Goal: Task Accomplishment & Management: Complete application form

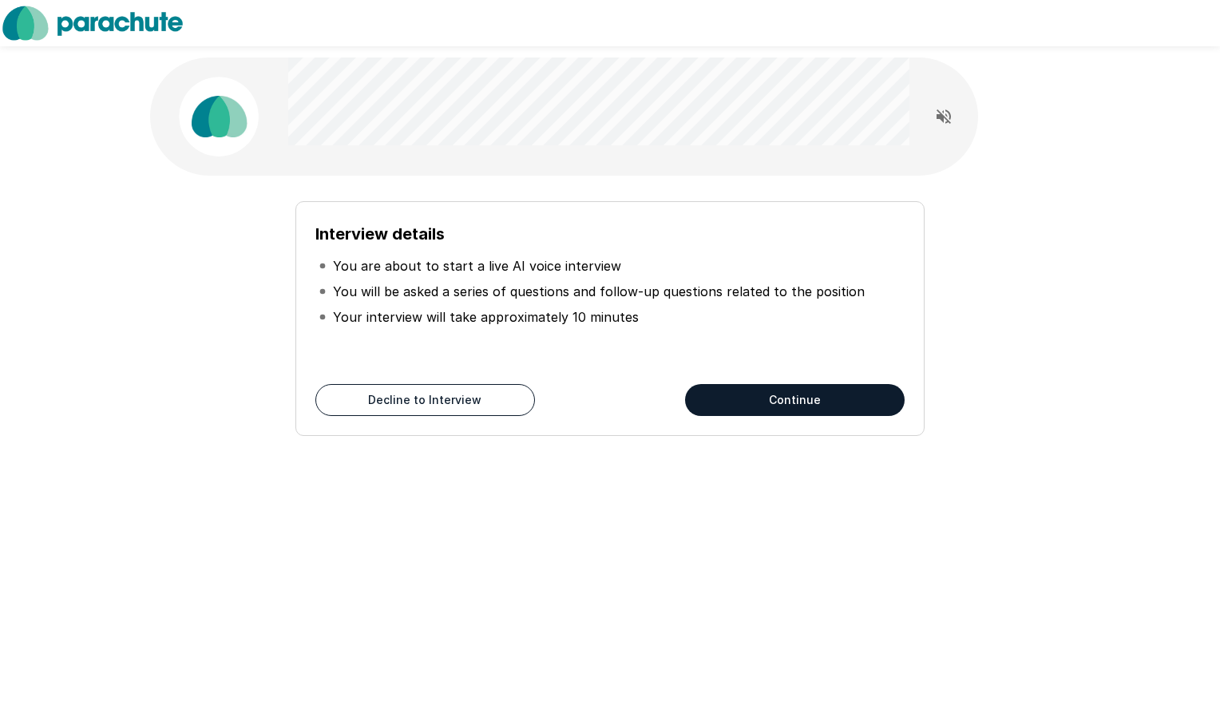
click at [789, 394] on button "Continue" at bounding box center [795, 400] width 220 height 32
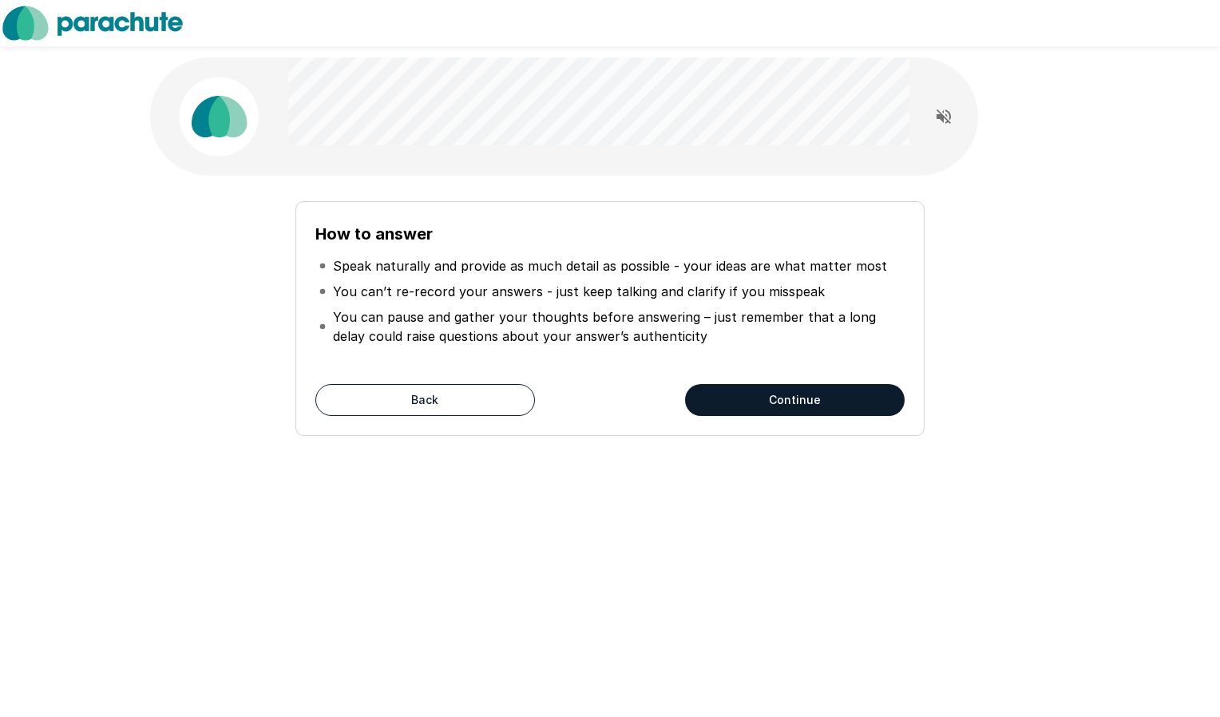
click at [702, 337] on p "You can pause and gather your thoughts before answering – just remember that a …" at bounding box center [617, 326] width 568 height 38
click at [749, 406] on button "Continue" at bounding box center [795, 400] width 220 height 32
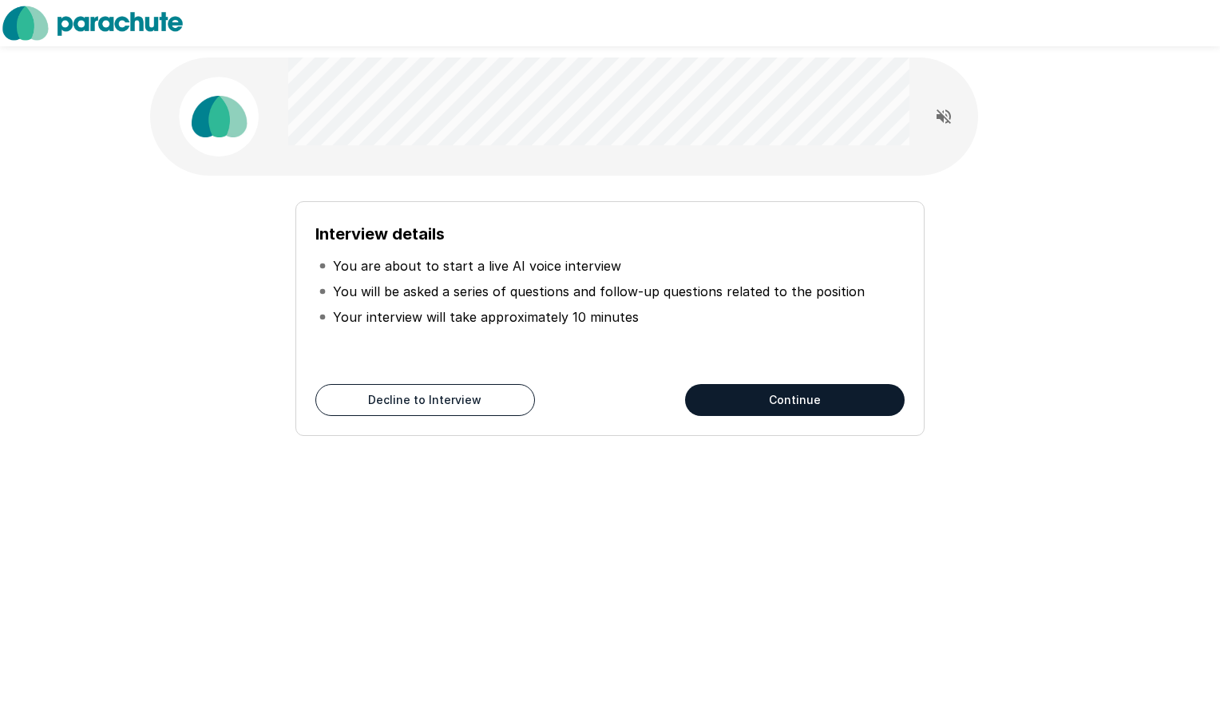
click at [774, 396] on button "Continue" at bounding box center [795, 400] width 220 height 32
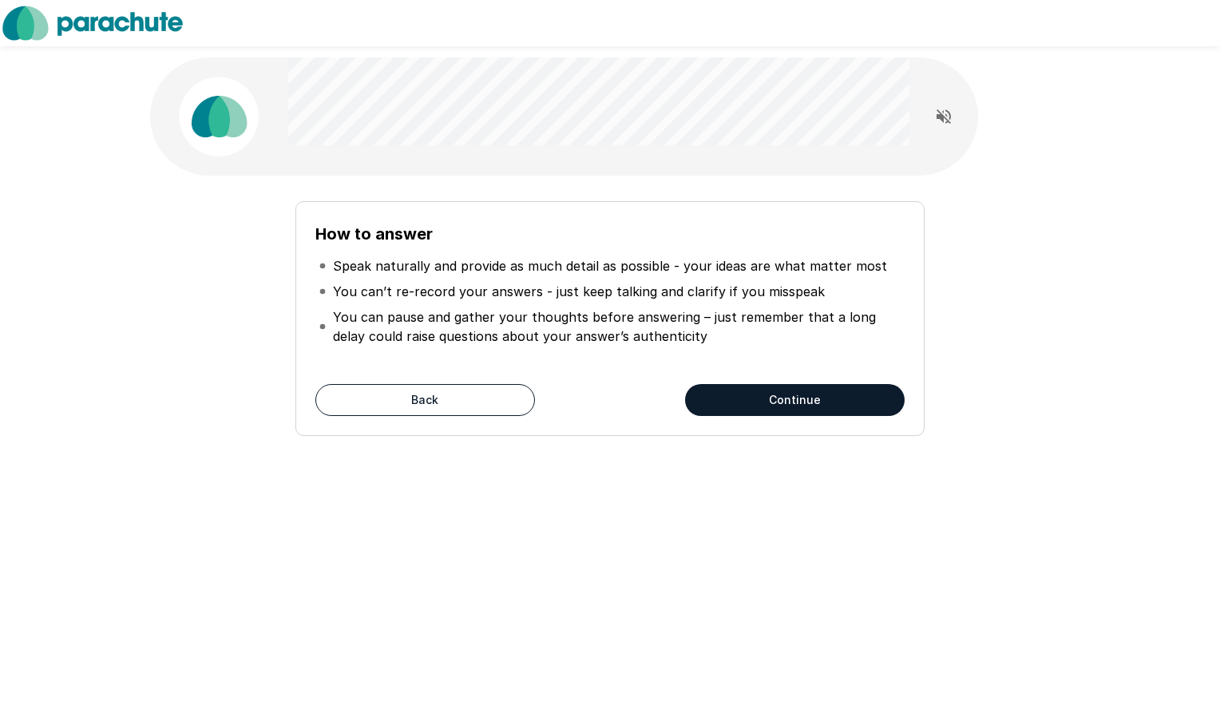
click at [782, 407] on button "Continue" at bounding box center [795, 400] width 220 height 32
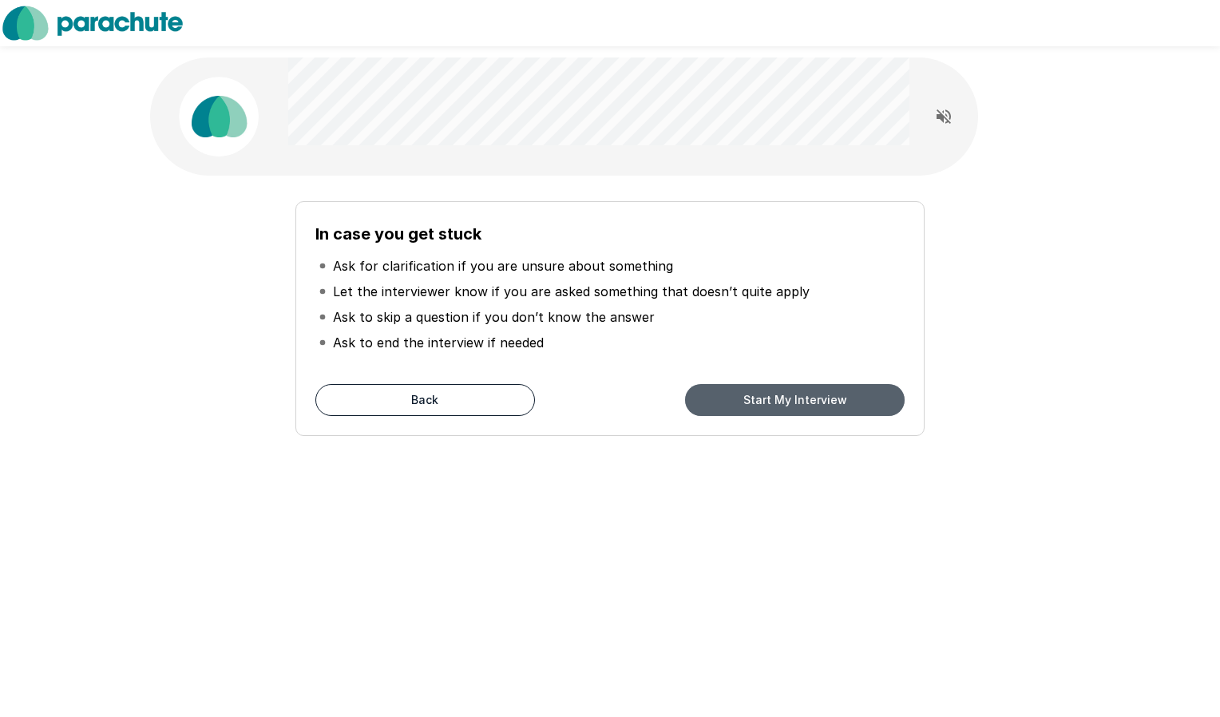
click at [774, 390] on button "Start My Interview" at bounding box center [795, 400] width 220 height 32
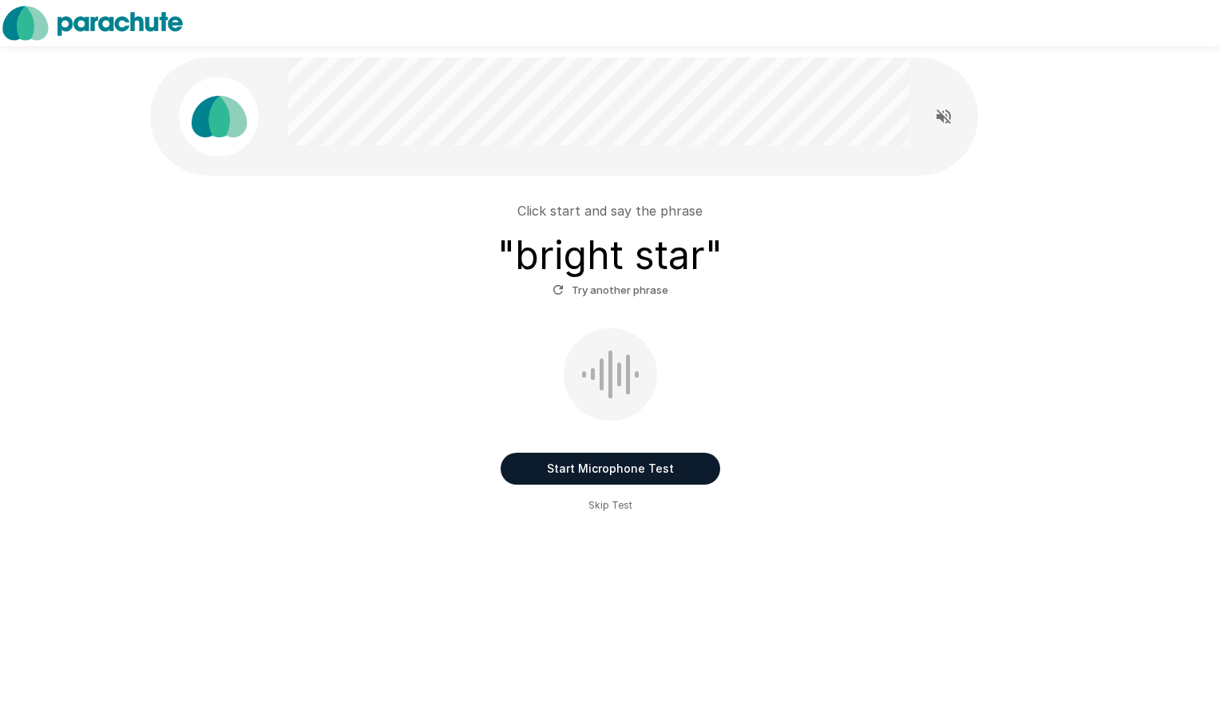
click at [660, 465] on button "Start Microphone Test" at bounding box center [611, 469] width 220 height 32
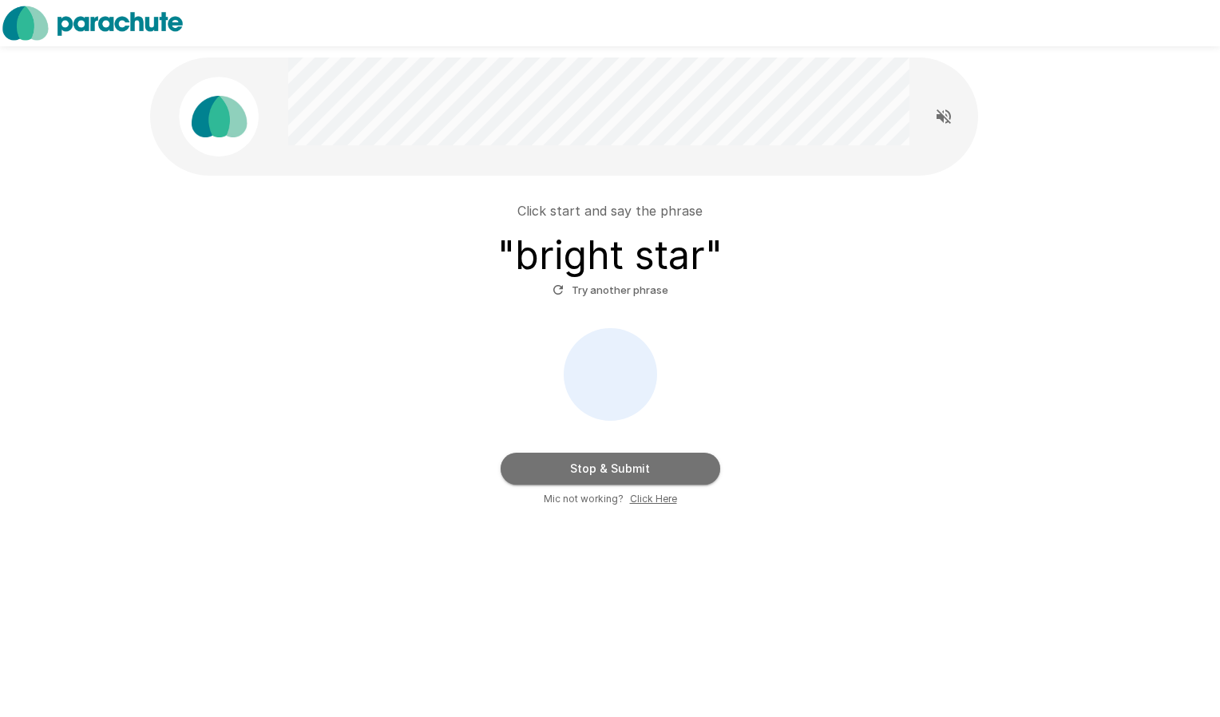
click at [657, 459] on button "Stop & Submit" at bounding box center [611, 469] width 220 height 32
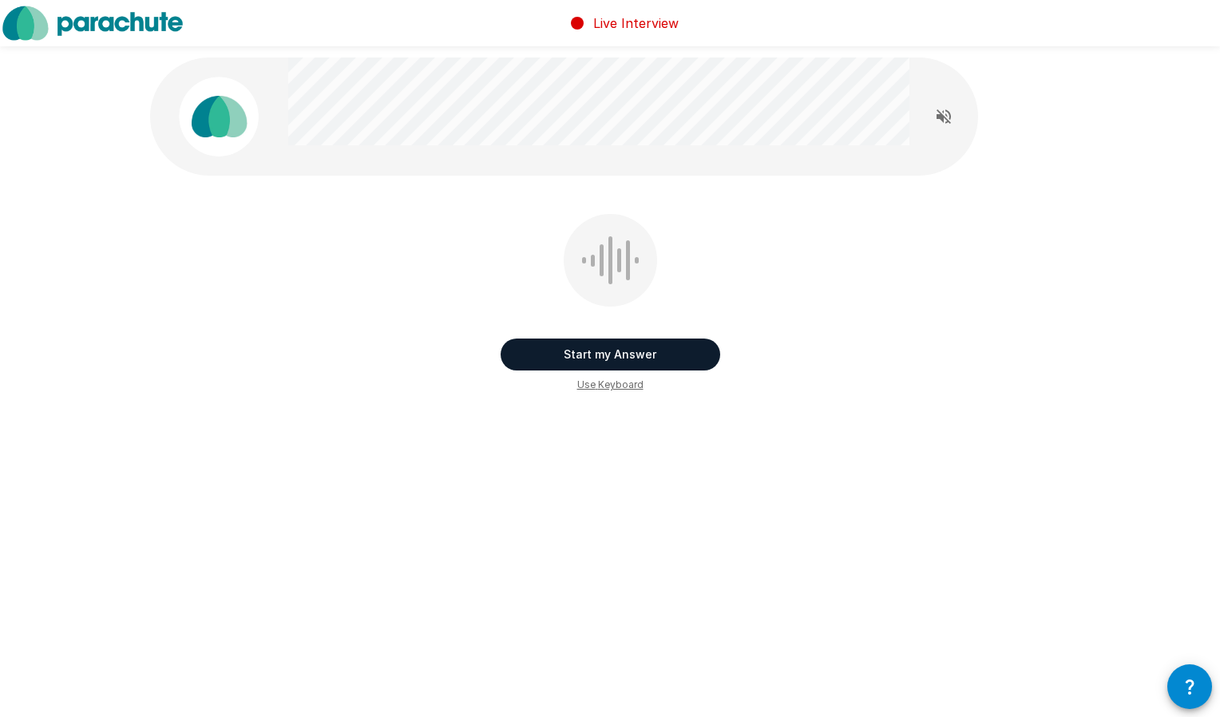
click at [628, 344] on button "Start my Answer" at bounding box center [611, 355] width 220 height 32
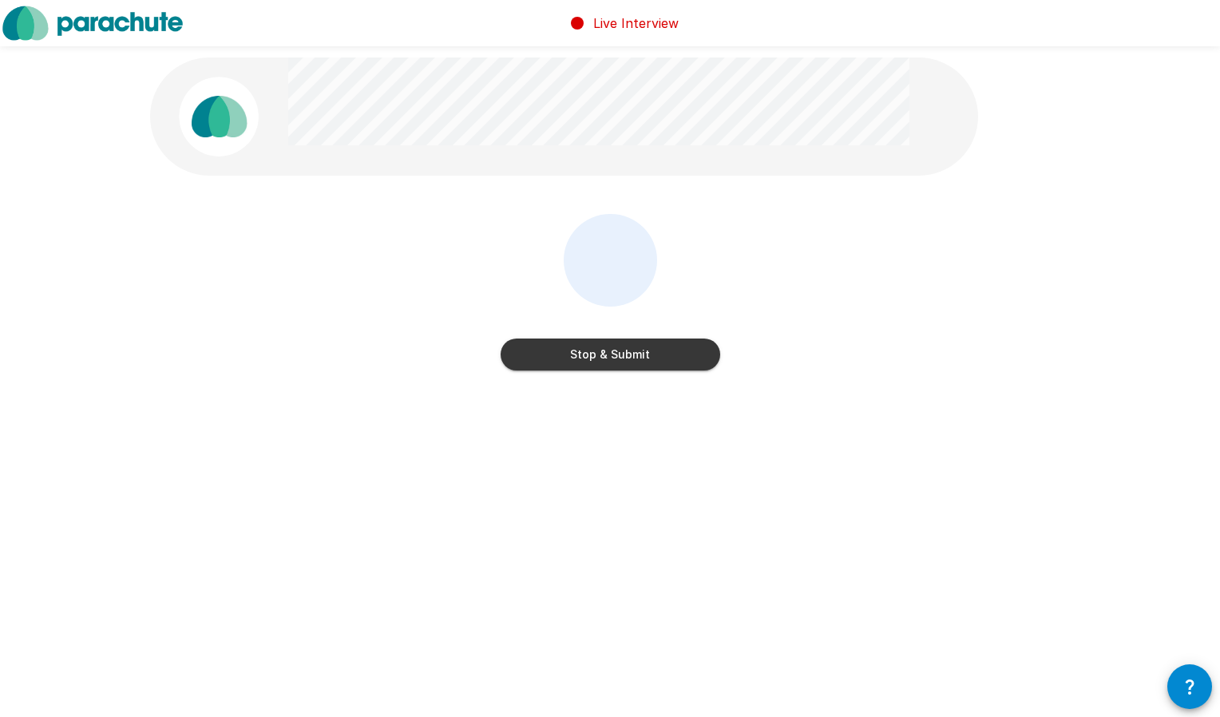
click at [636, 348] on button "Stop & Submit" at bounding box center [611, 355] width 220 height 32
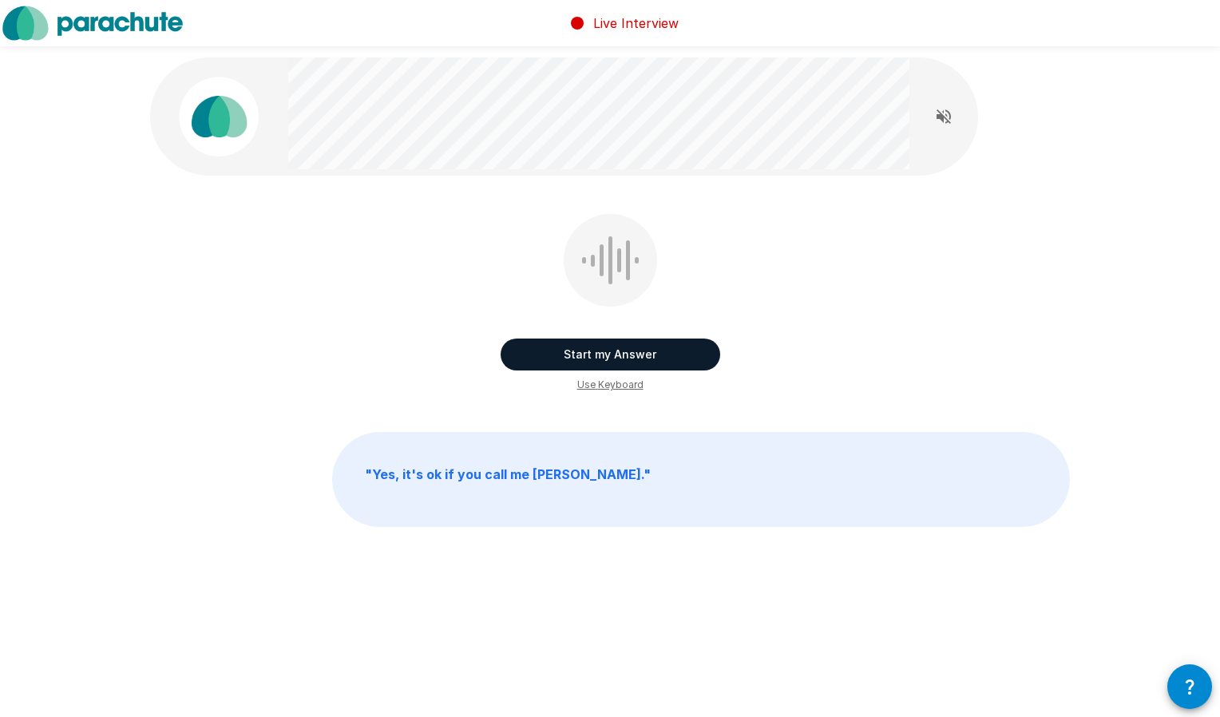
click at [631, 347] on button "Start my Answer" at bounding box center [611, 355] width 220 height 32
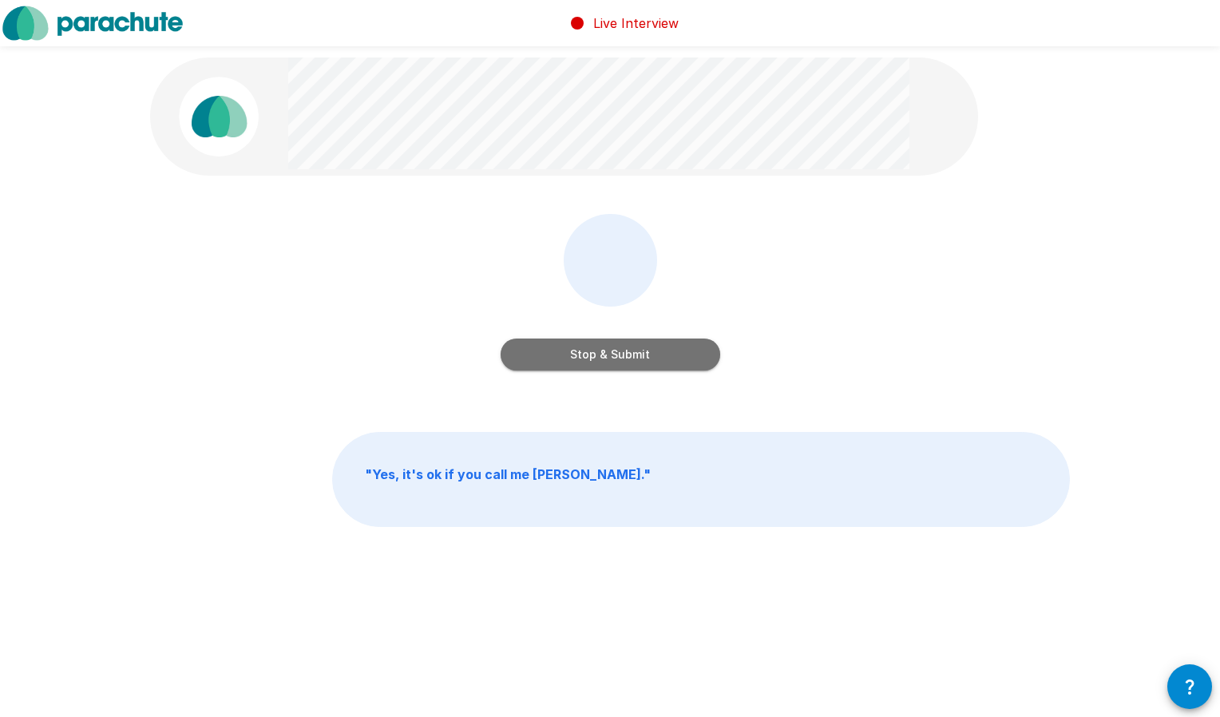
click at [648, 343] on button "Stop & Submit" at bounding box center [611, 355] width 220 height 32
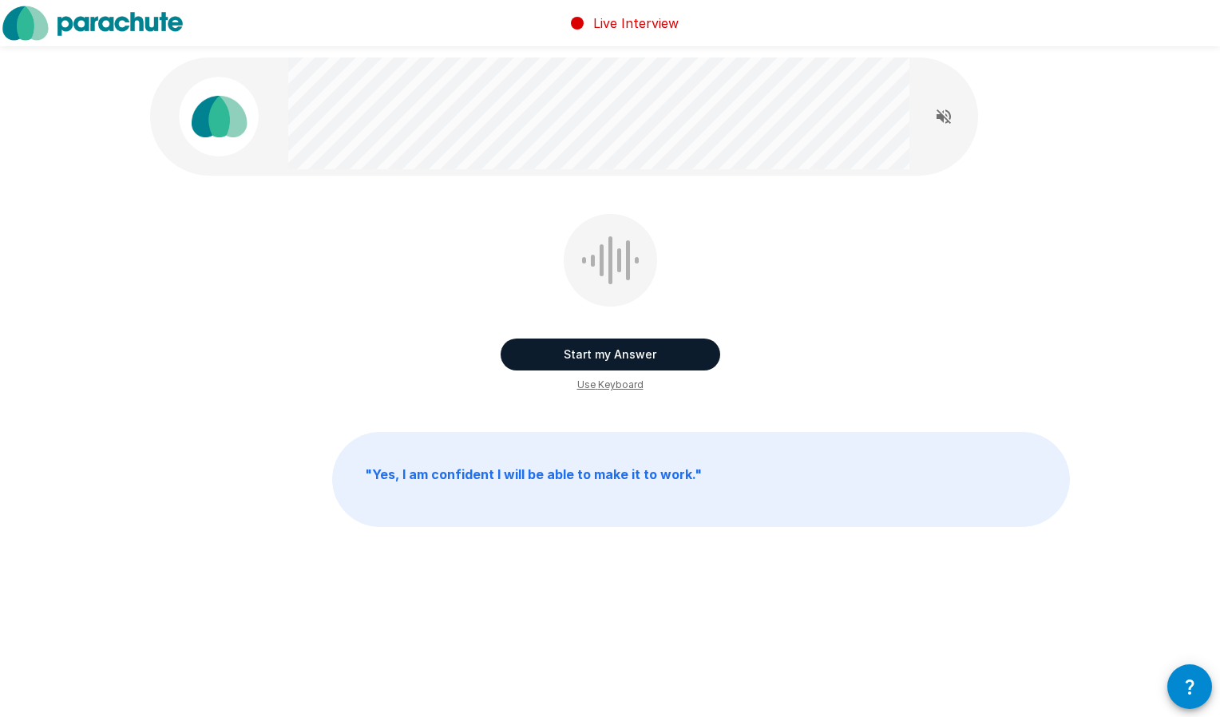
click at [731, 177] on div "Start my Answer Use Keyboard " Yes, I am confident I will be able to make it to…" at bounding box center [610, 327] width 958 height 655
click at [624, 342] on button "Start my Answer" at bounding box center [611, 355] width 220 height 32
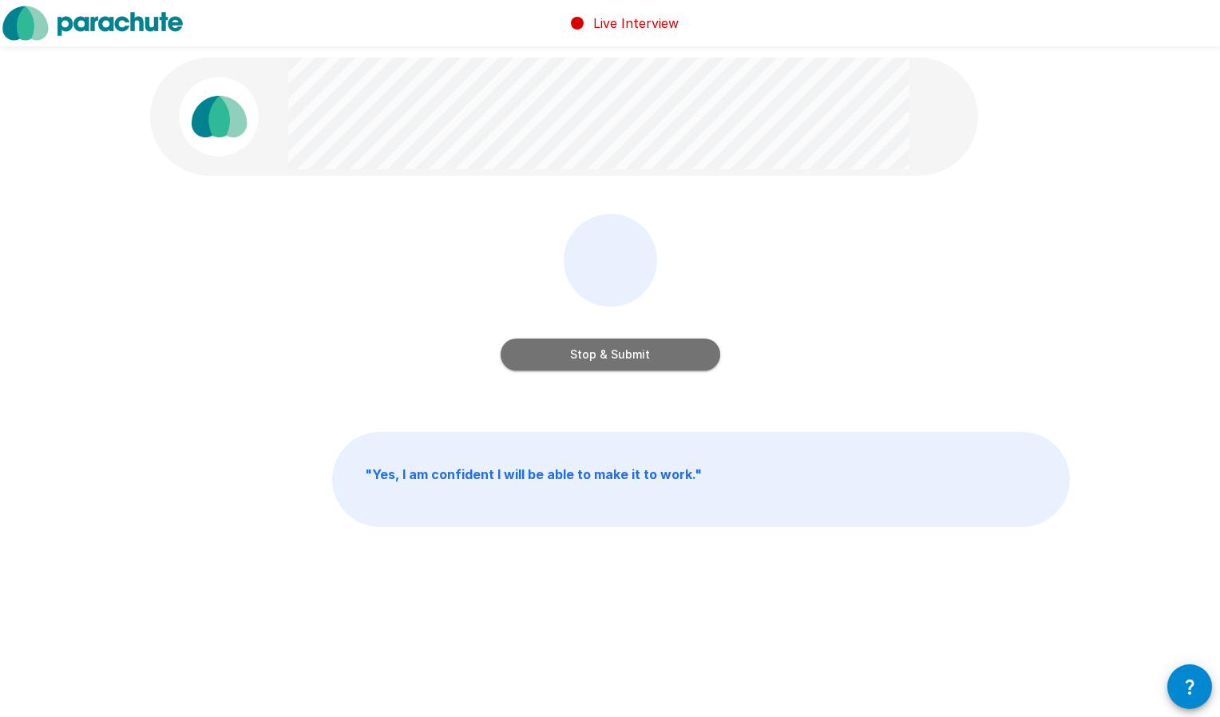
click at [663, 353] on button "Stop & Submit" at bounding box center [611, 355] width 220 height 32
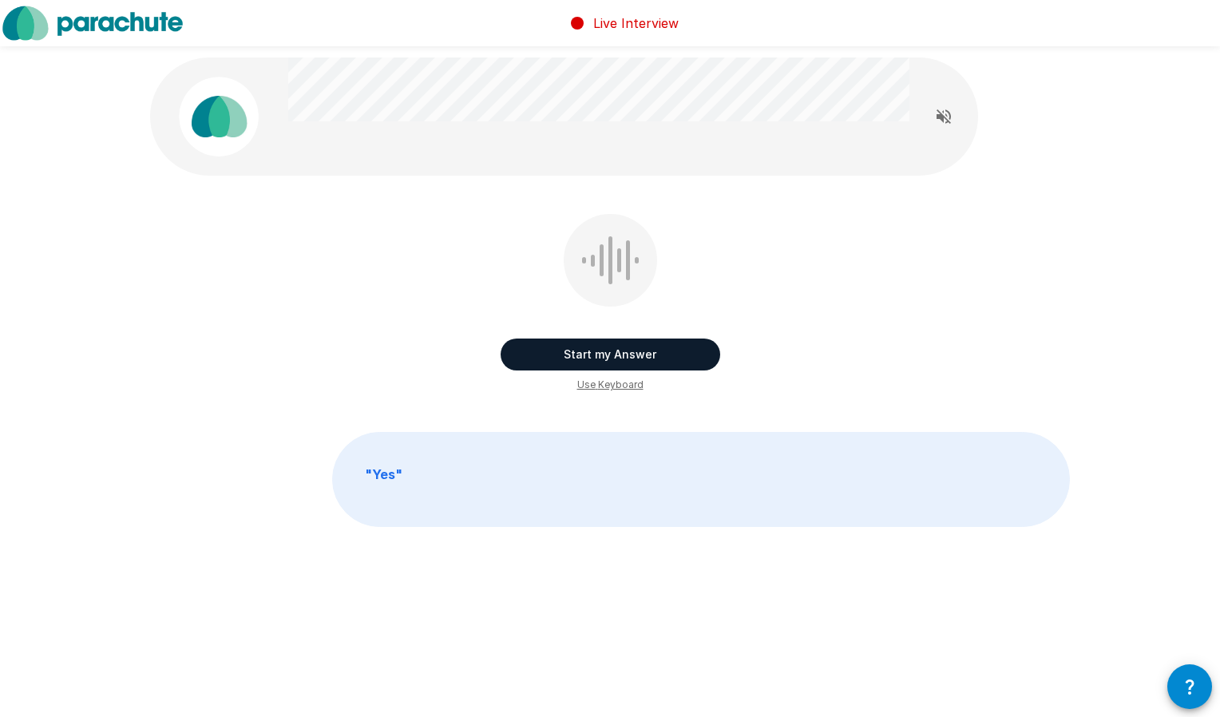
click at [666, 347] on button "Start my Answer" at bounding box center [611, 355] width 220 height 32
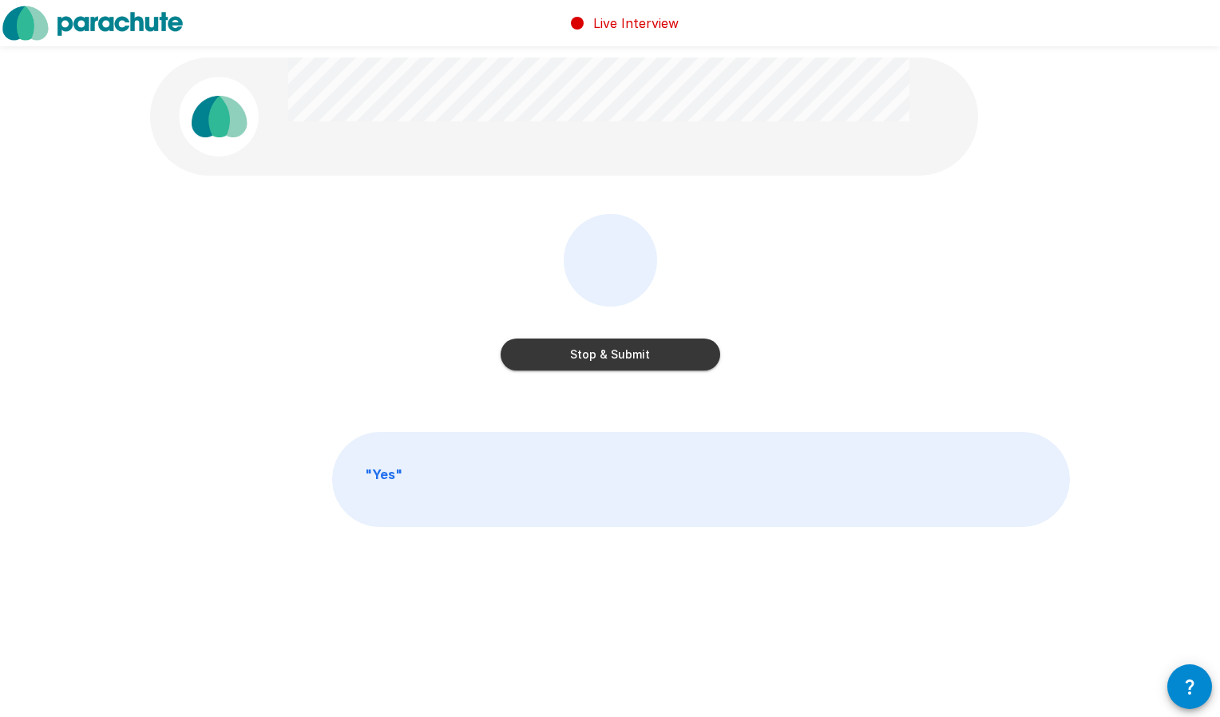
click at [677, 347] on button "Stop & Submit" at bounding box center [611, 355] width 220 height 32
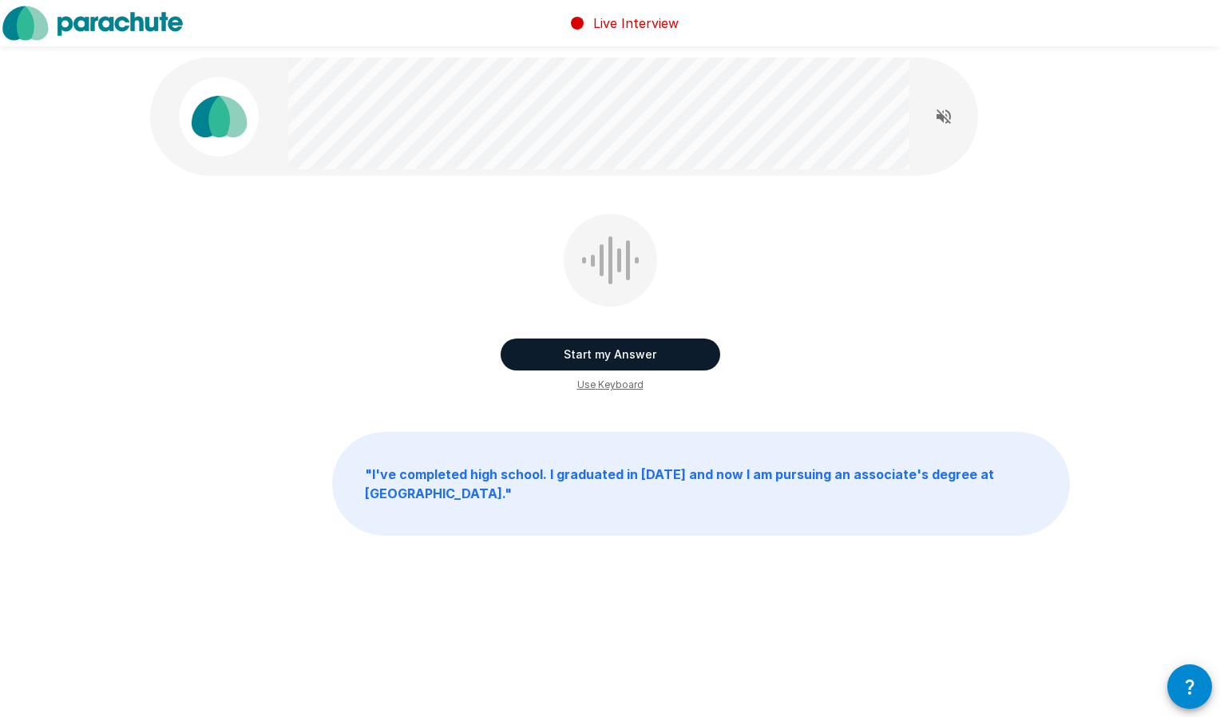
click at [612, 348] on button "Start my Answer" at bounding box center [611, 355] width 220 height 32
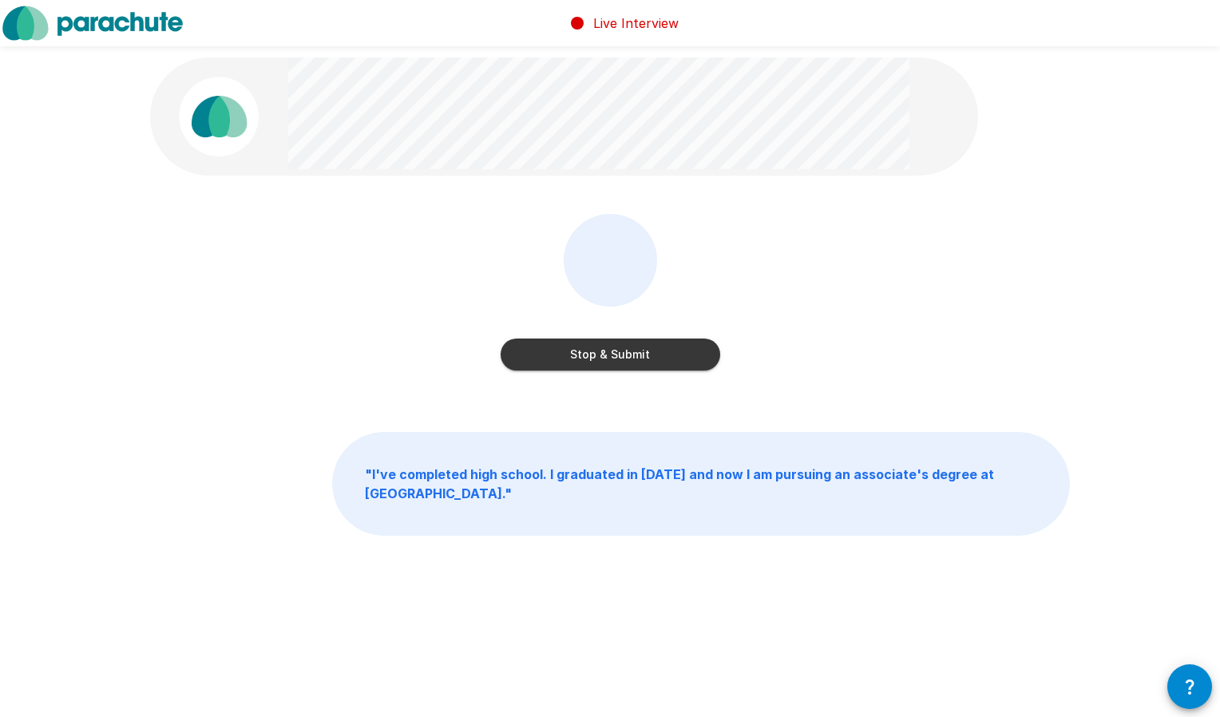
click at [630, 347] on button "Stop & Submit" at bounding box center [611, 355] width 220 height 32
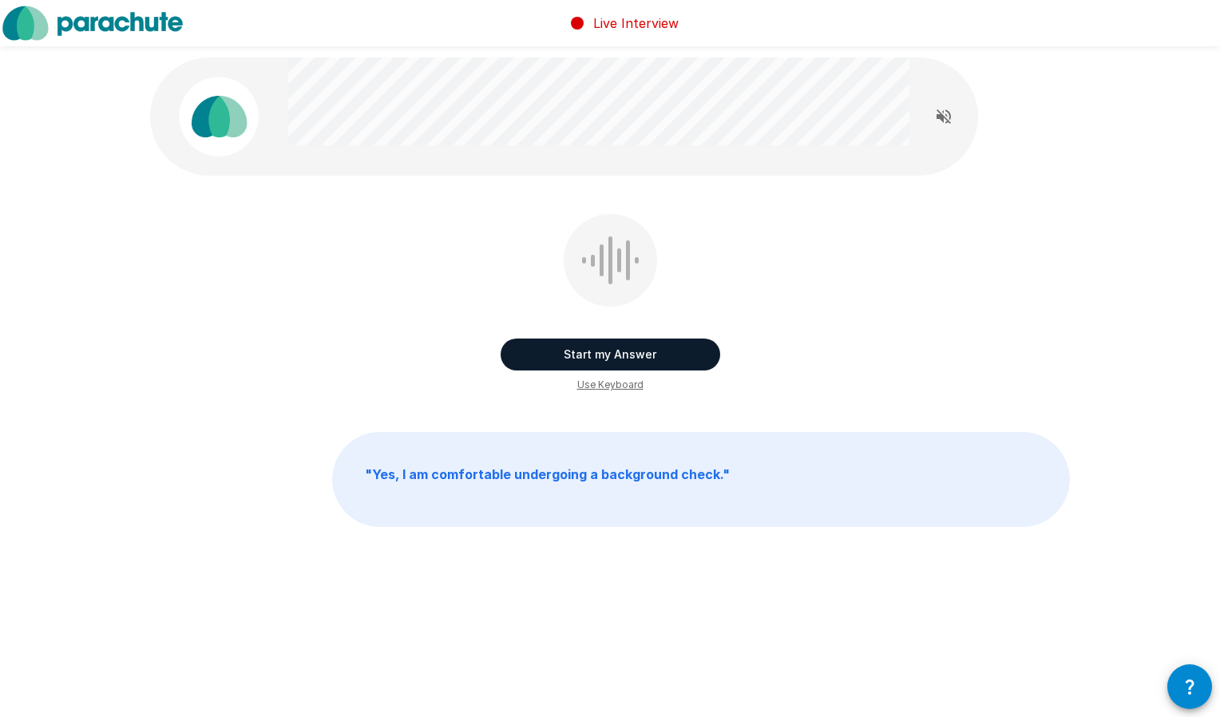
click at [641, 351] on button "Start my Answer" at bounding box center [611, 355] width 220 height 32
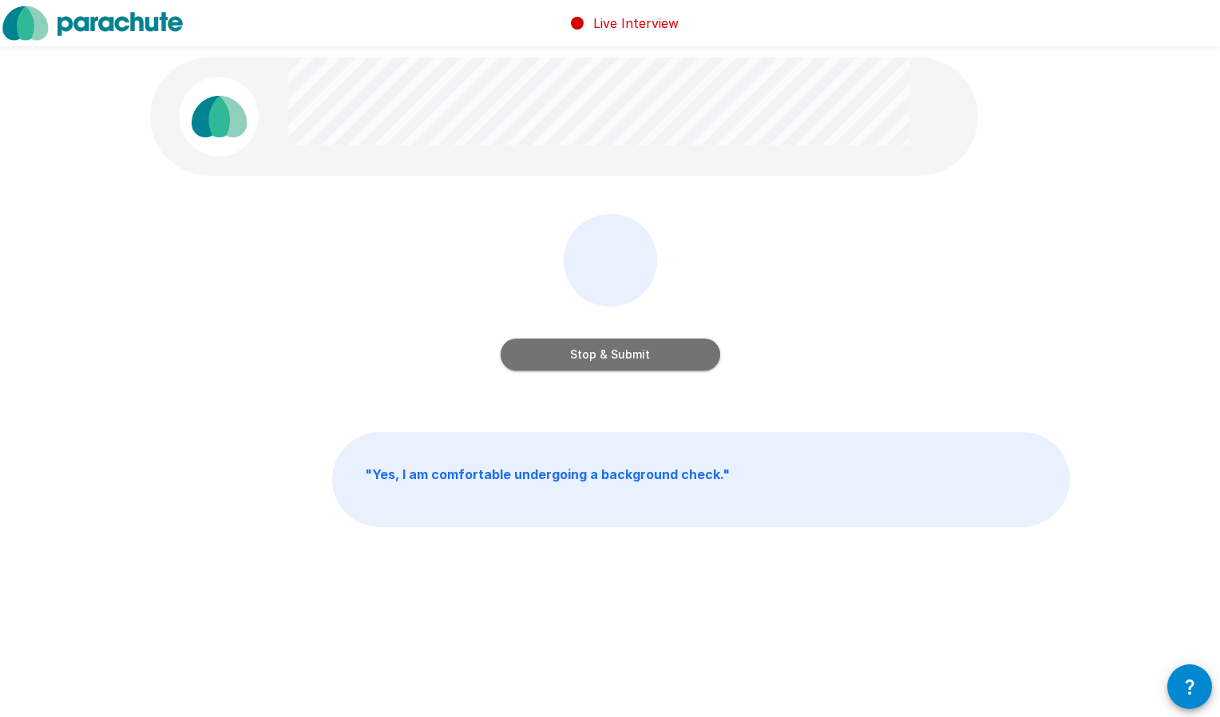
click at [645, 342] on button "Stop & Submit" at bounding box center [611, 355] width 220 height 32
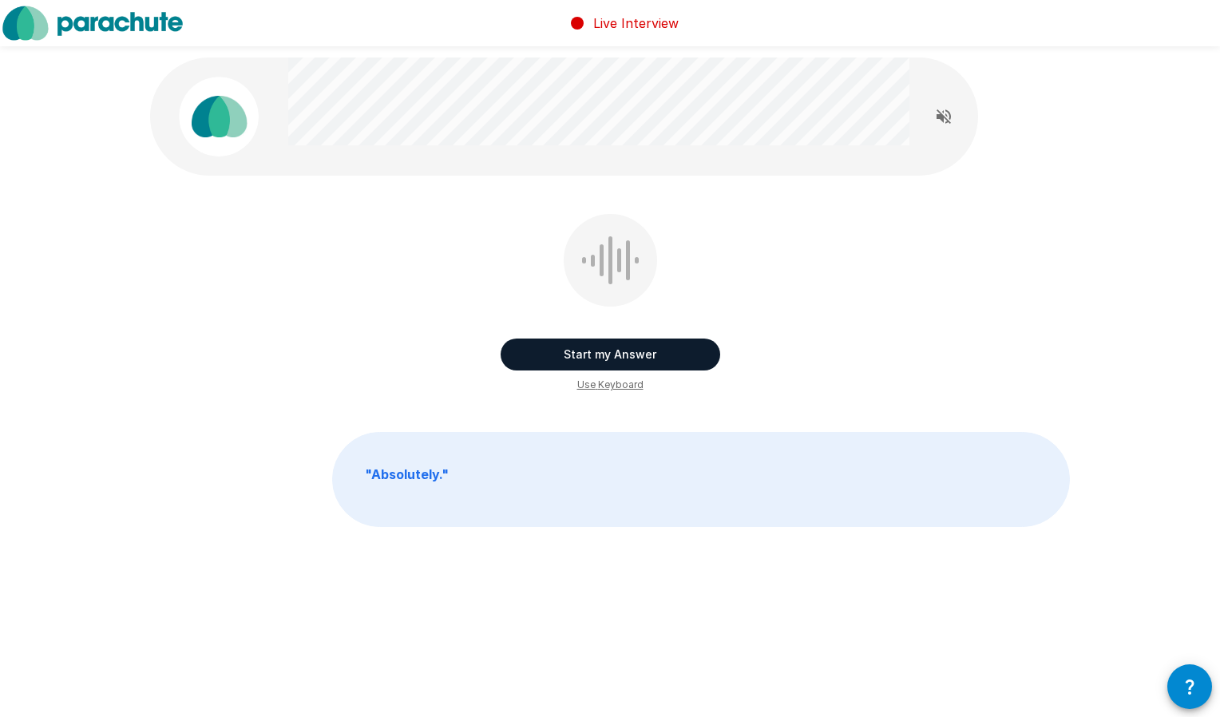
click at [650, 347] on button "Start my Answer" at bounding box center [611, 355] width 220 height 32
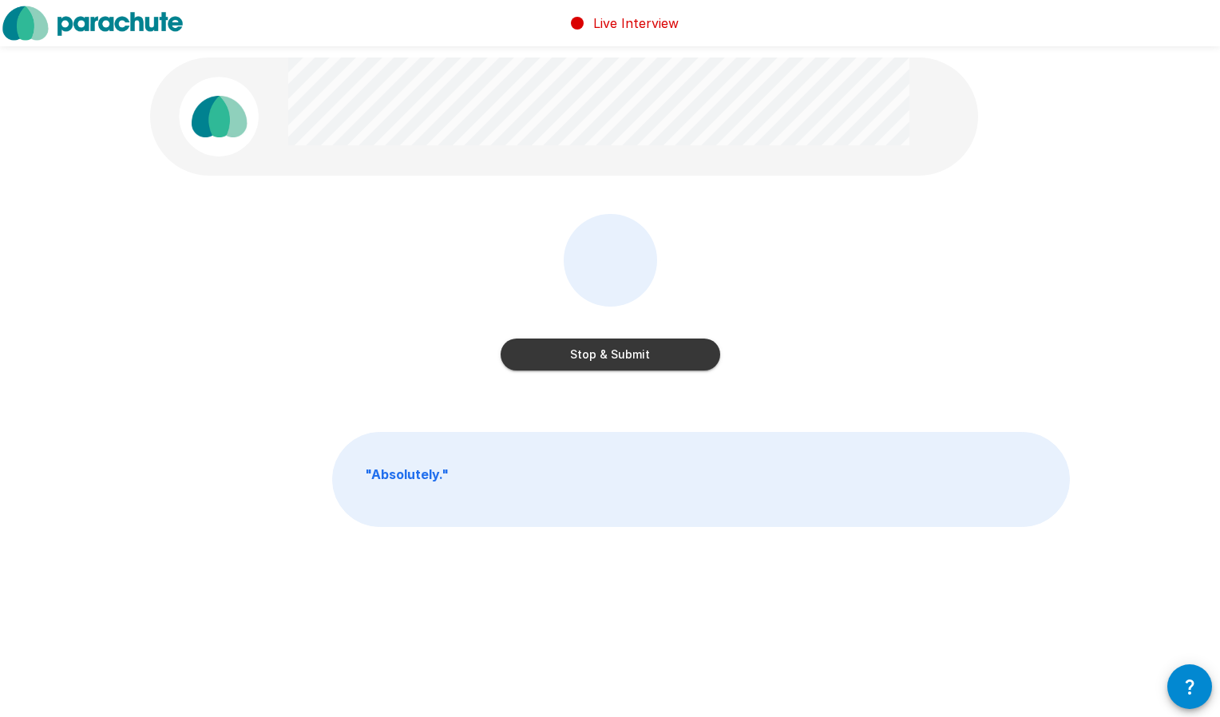
click at [658, 345] on button "Stop & Submit" at bounding box center [611, 355] width 220 height 32
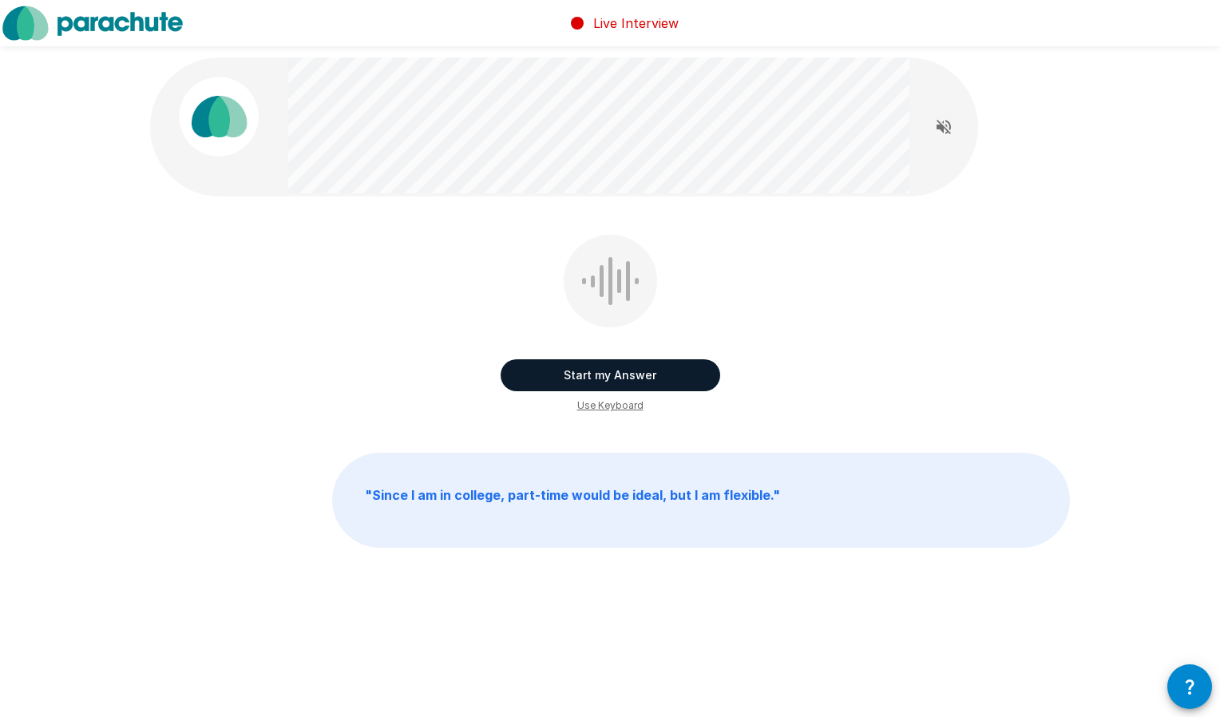
click at [637, 370] on button "Start my Answer" at bounding box center [611, 375] width 220 height 32
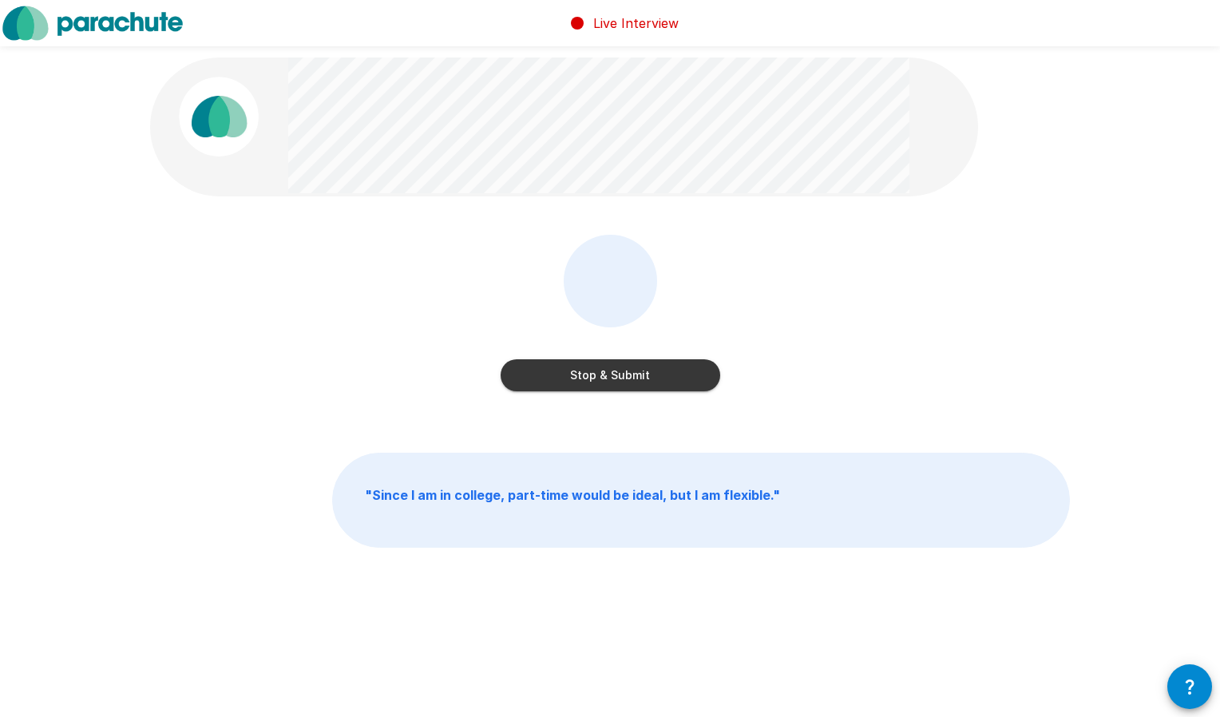
click at [652, 367] on button "Stop & Submit" at bounding box center [611, 375] width 220 height 32
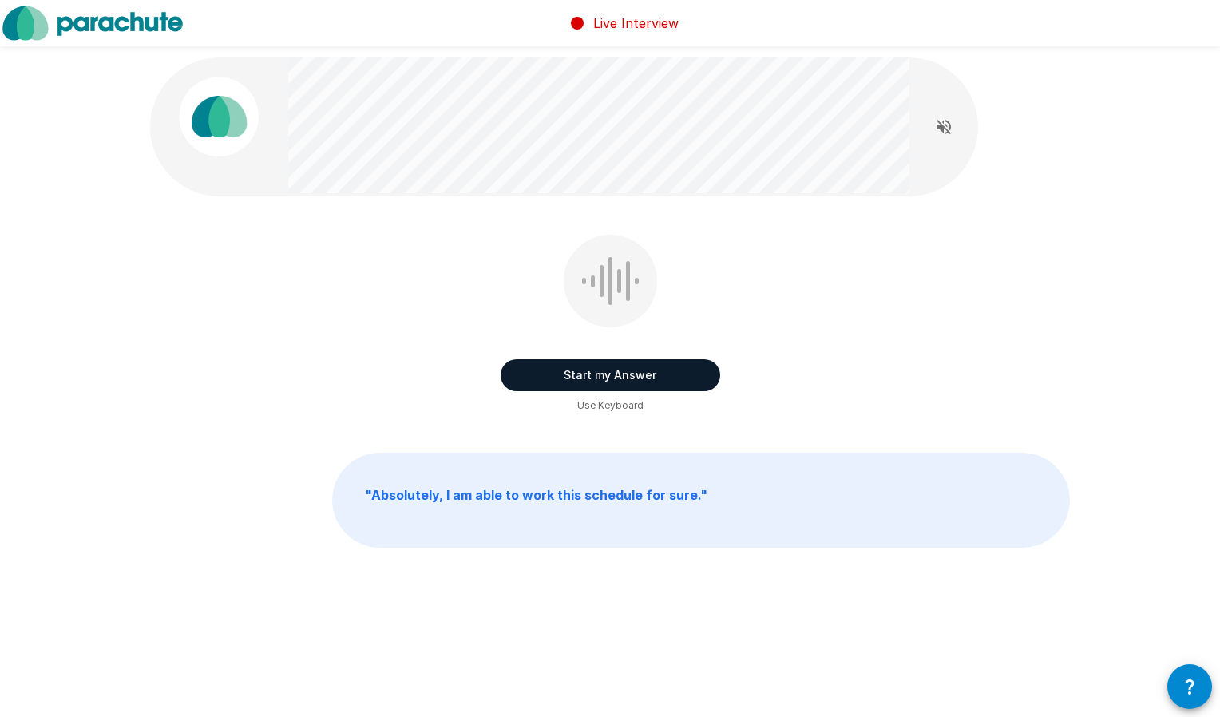
click at [616, 366] on button "Start my Answer" at bounding box center [611, 375] width 220 height 32
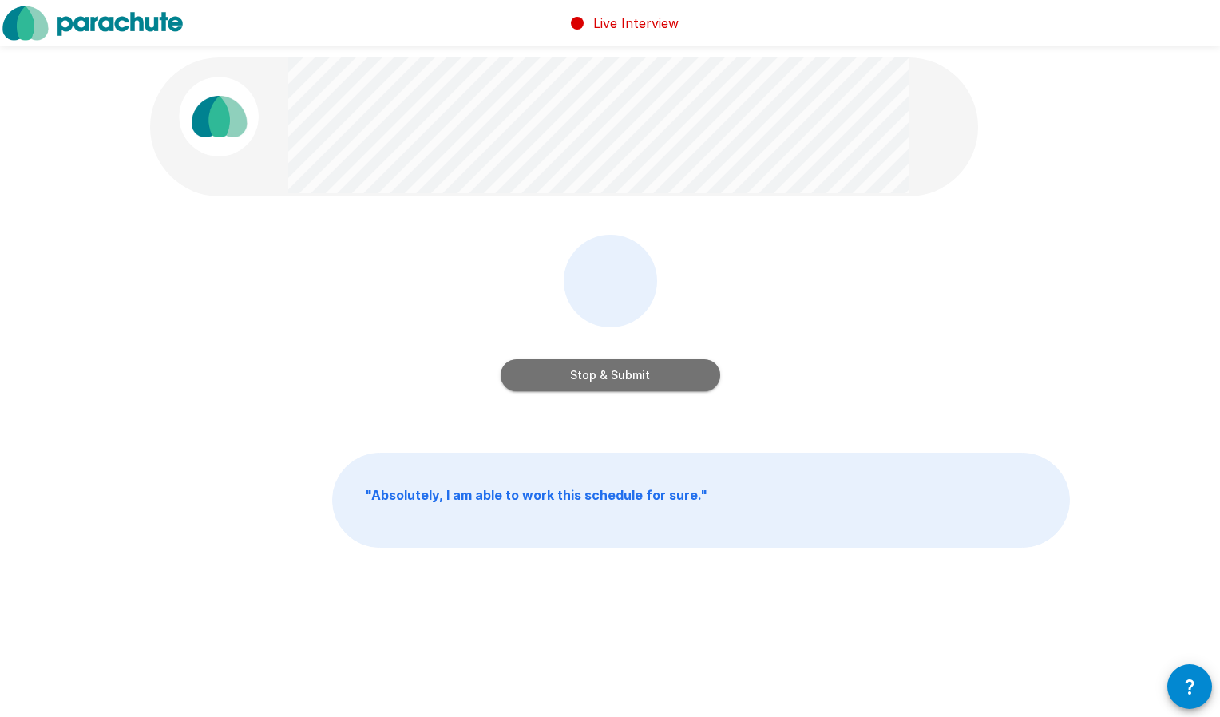
click at [666, 364] on button "Stop & Submit" at bounding box center [611, 375] width 220 height 32
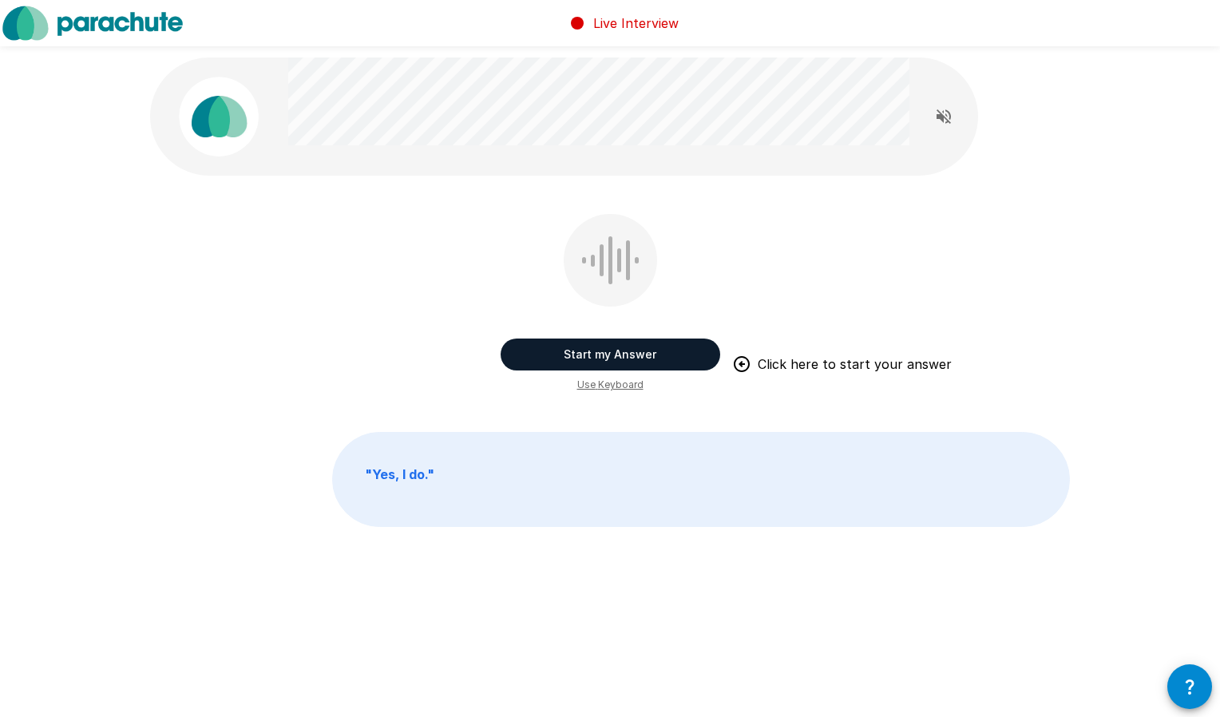
click at [586, 347] on button "Start my Answer" at bounding box center [611, 355] width 220 height 32
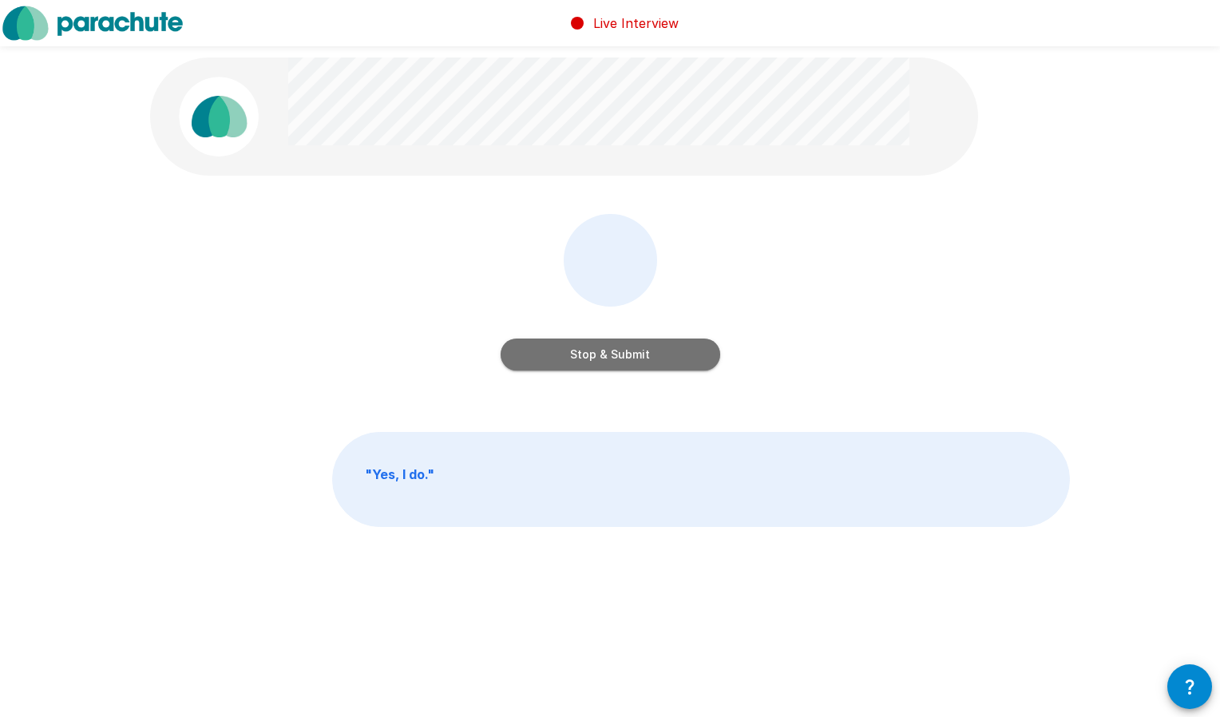
click at [634, 345] on button "Stop & Submit" at bounding box center [611, 355] width 220 height 32
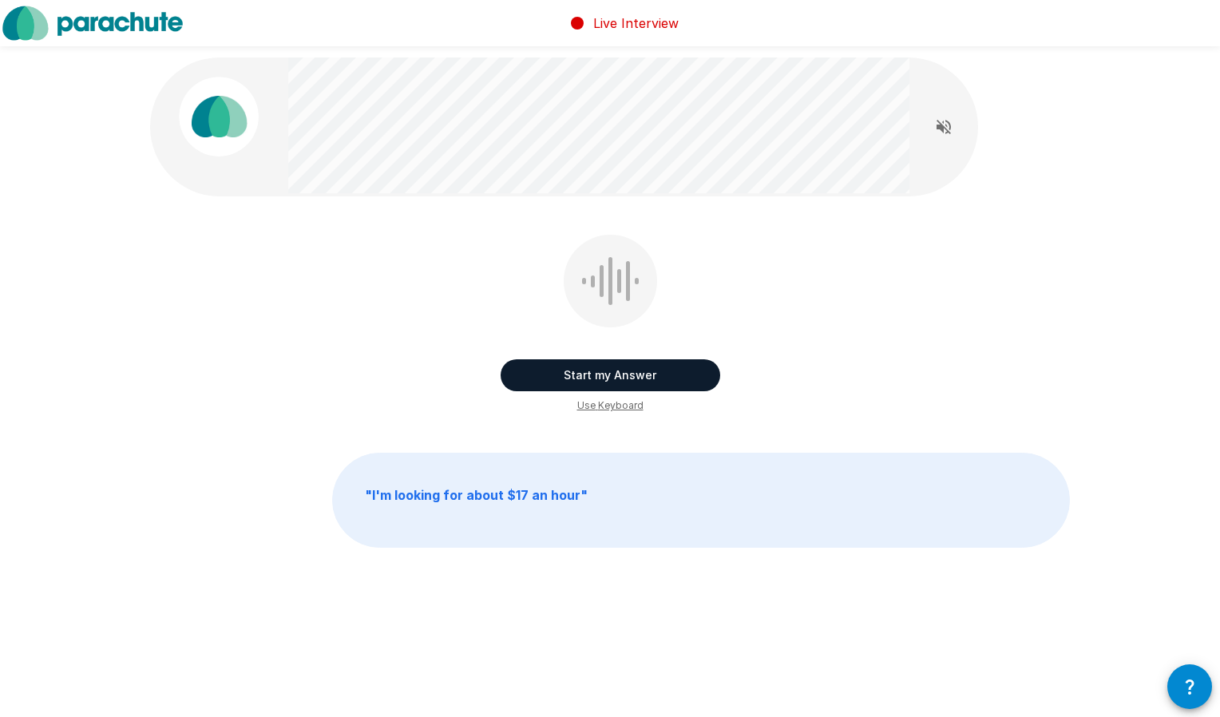
click at [621, 370] on button "Start my Answer" at bounding box center [611, 375] width 220 height 32
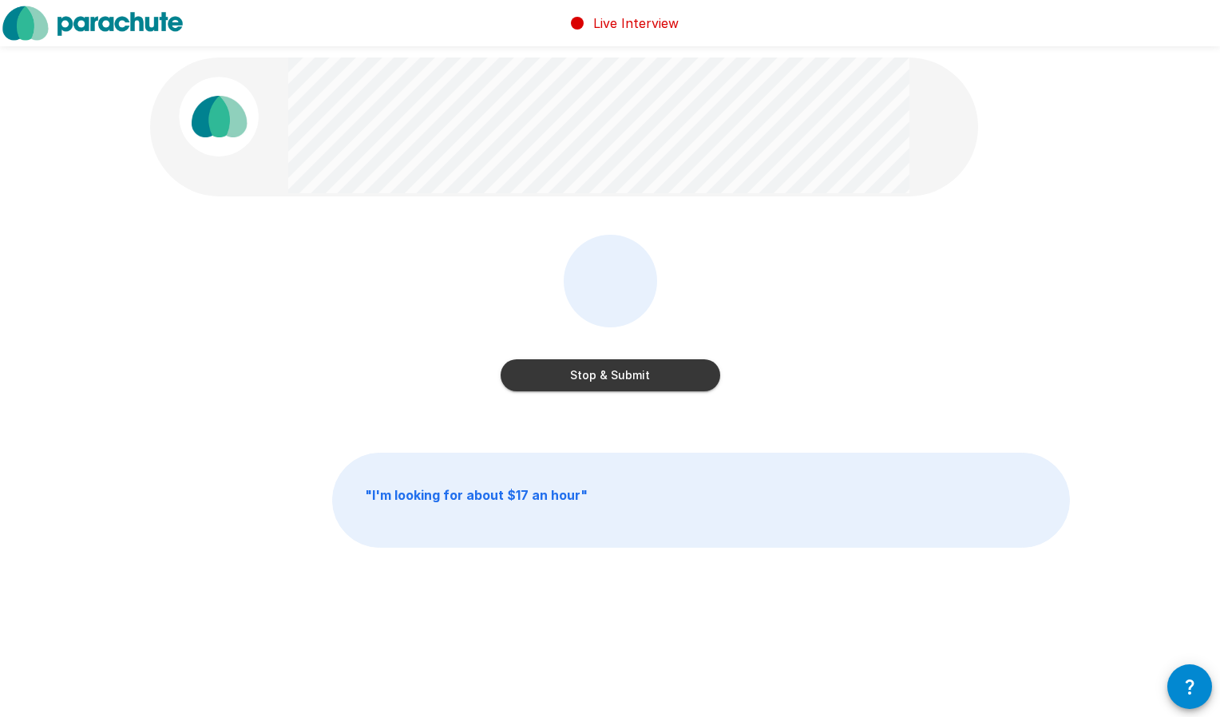
click at [626, 369] on button "Stop & Submit" at bounding box center [611, 375] width 220 height 32
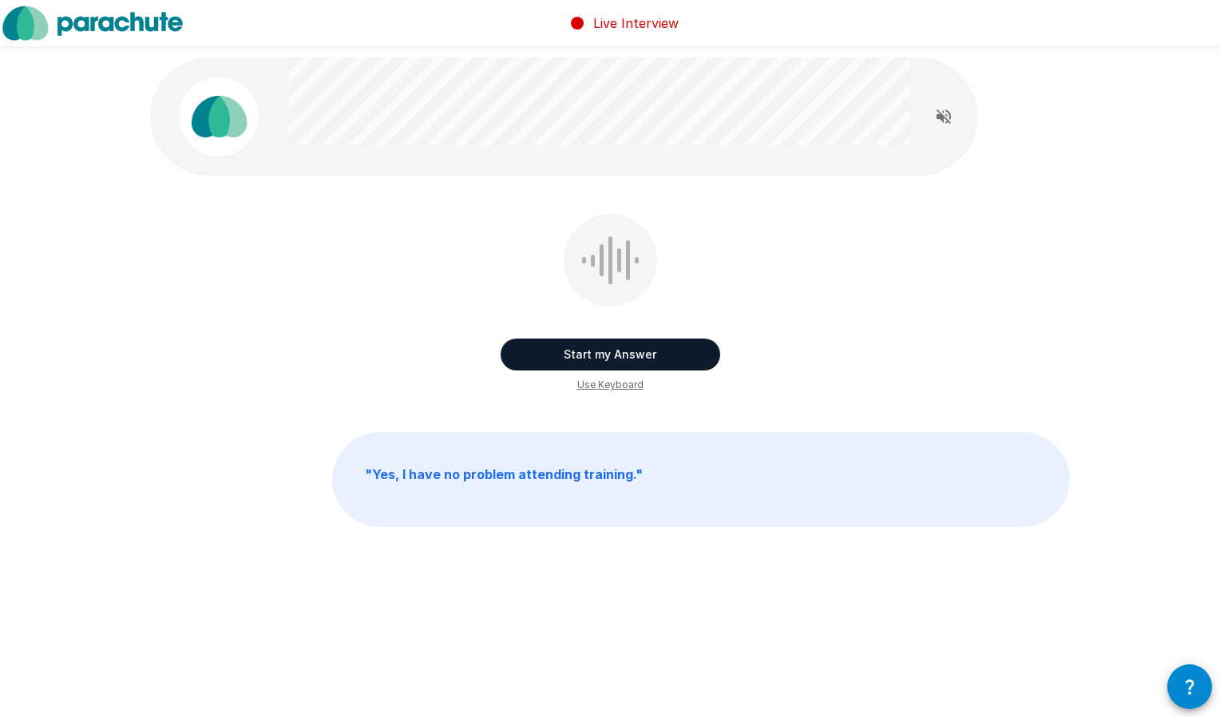
click at [639, 351] on button "Start my Answer" at bounding box center [611, 355] width 220 height 32
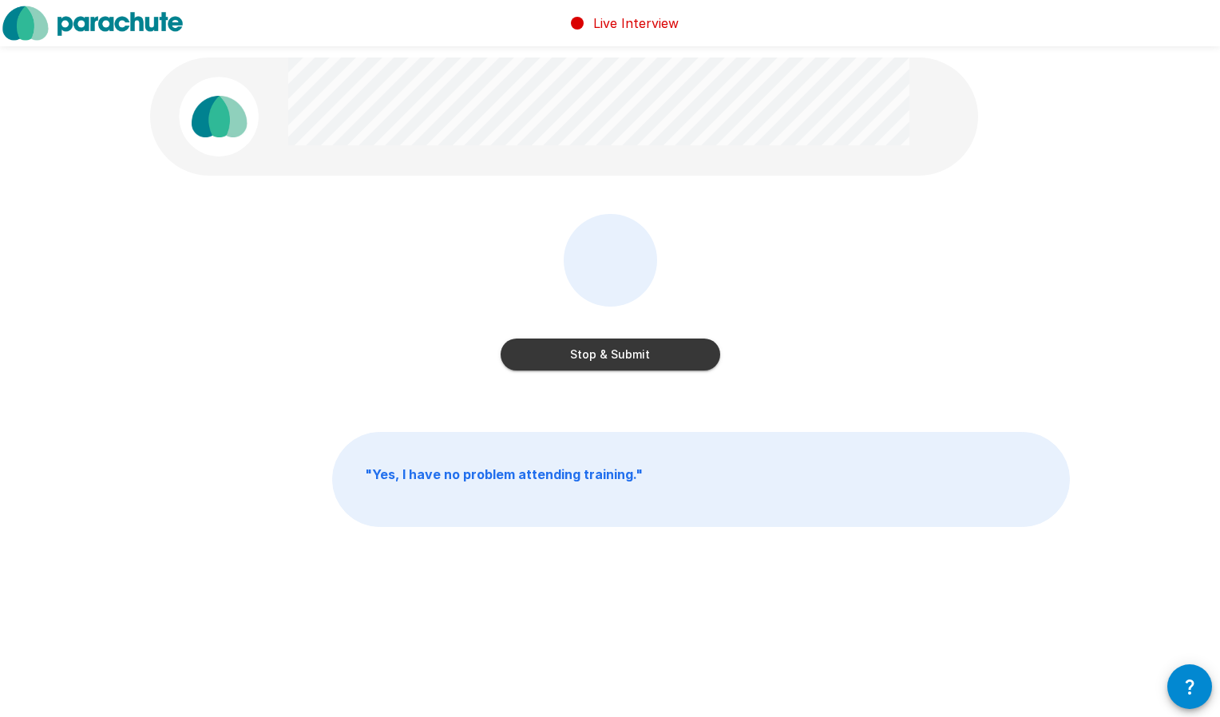
click at [677, 350] on button "Stop & Submit" at bounding box center [611, 355] width 220 height 32
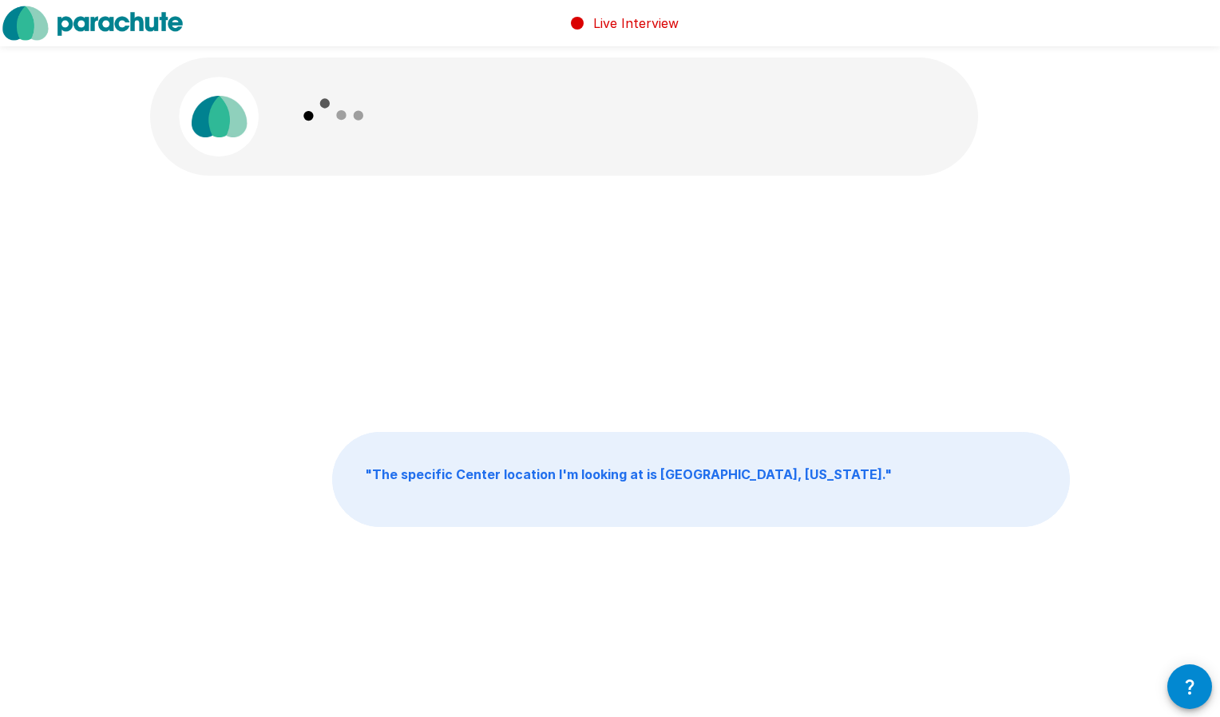
click at [677, 350] on div "" The specific Center location I'm looking at is Salem Springs, Arkansas. "" at bounding box center [610, 304] width 920 height 180
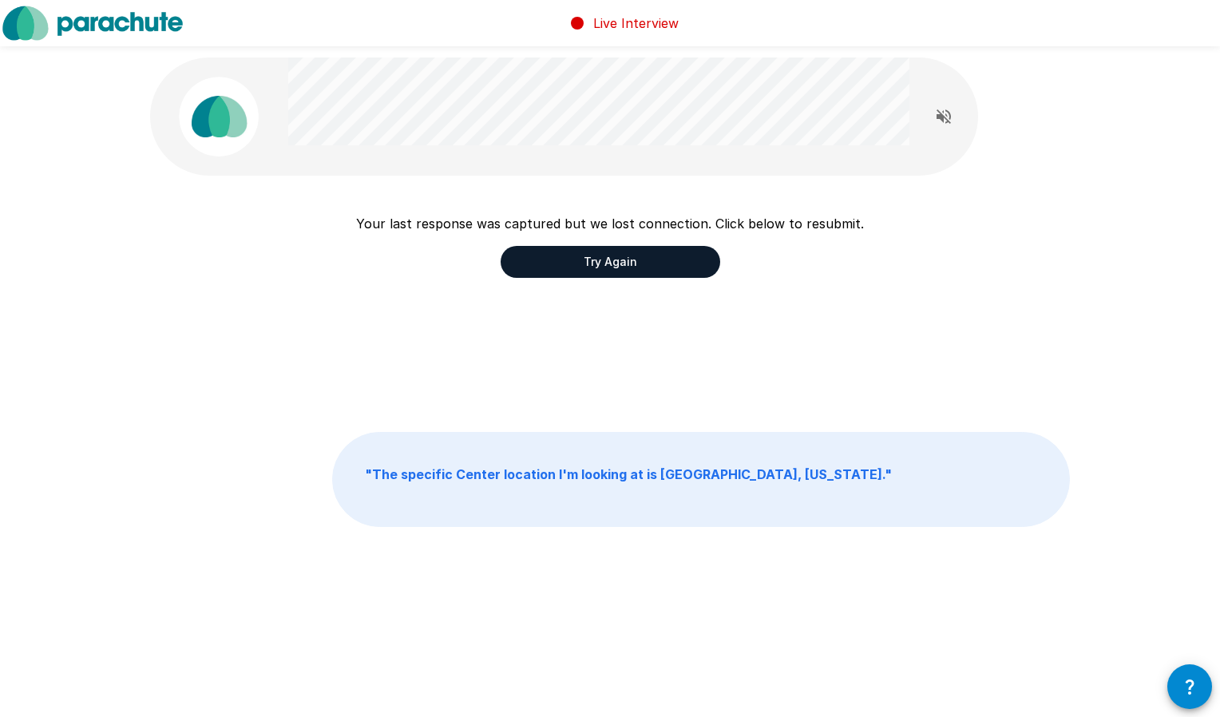
click at [652, 331] on div "Your last response was captured but we lost connection. Click below to resubmit…" at bounding box center [610, 304] width 920 height 180
click at [642, 260] on button "Try Again" at bounding box center [611, 262] width 220 height 32
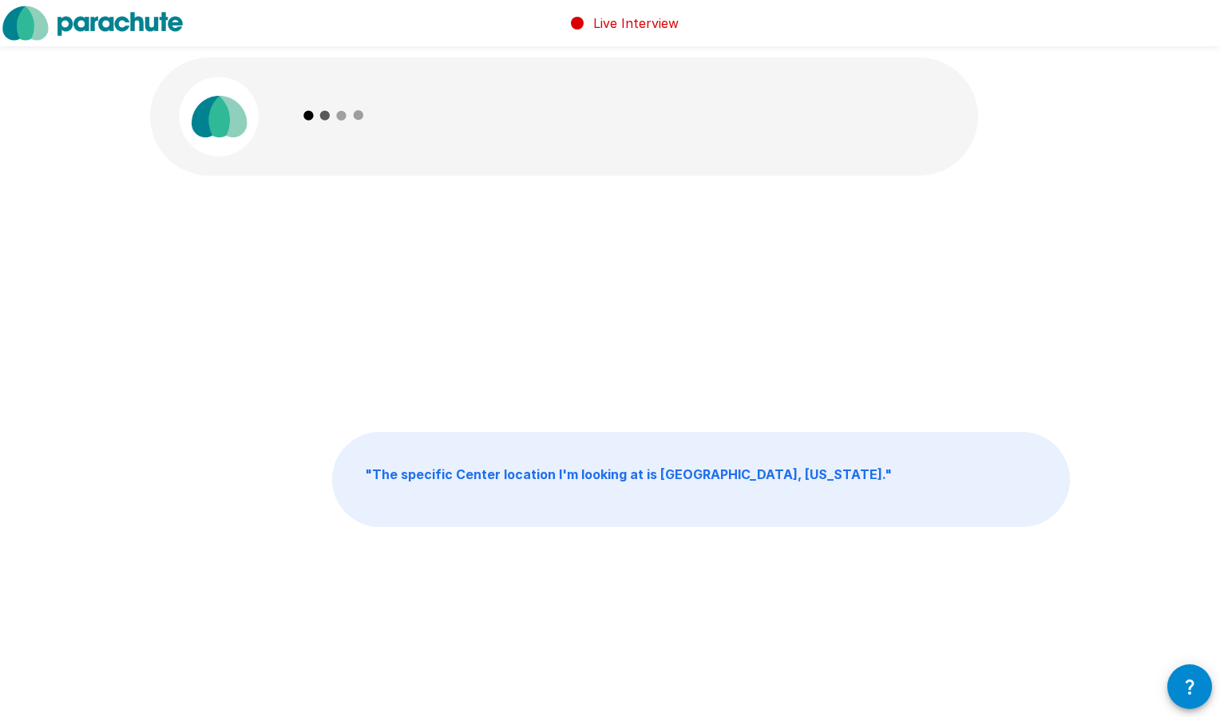
click at [1186, 694] on icon "button" at bounding box center [1189, 686] width 19 height 19
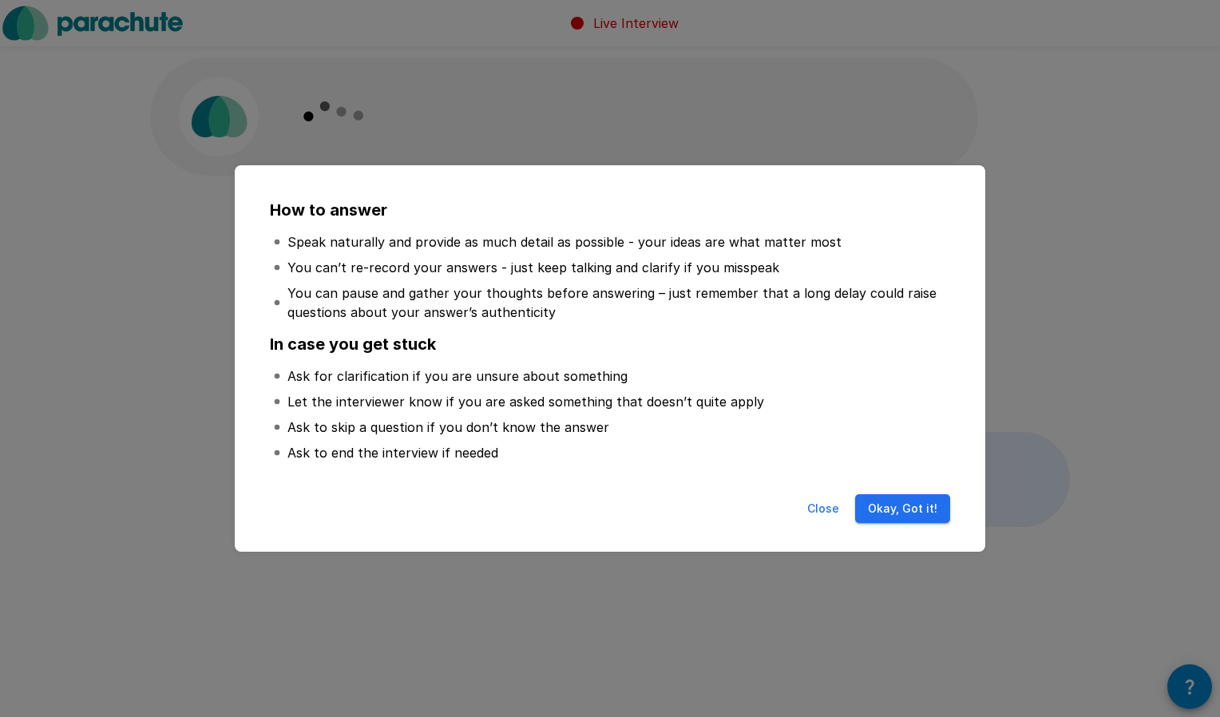
click at [889, 515] on button "Okay, Got it!" at bounding box center [902, 509] width 95 height 30
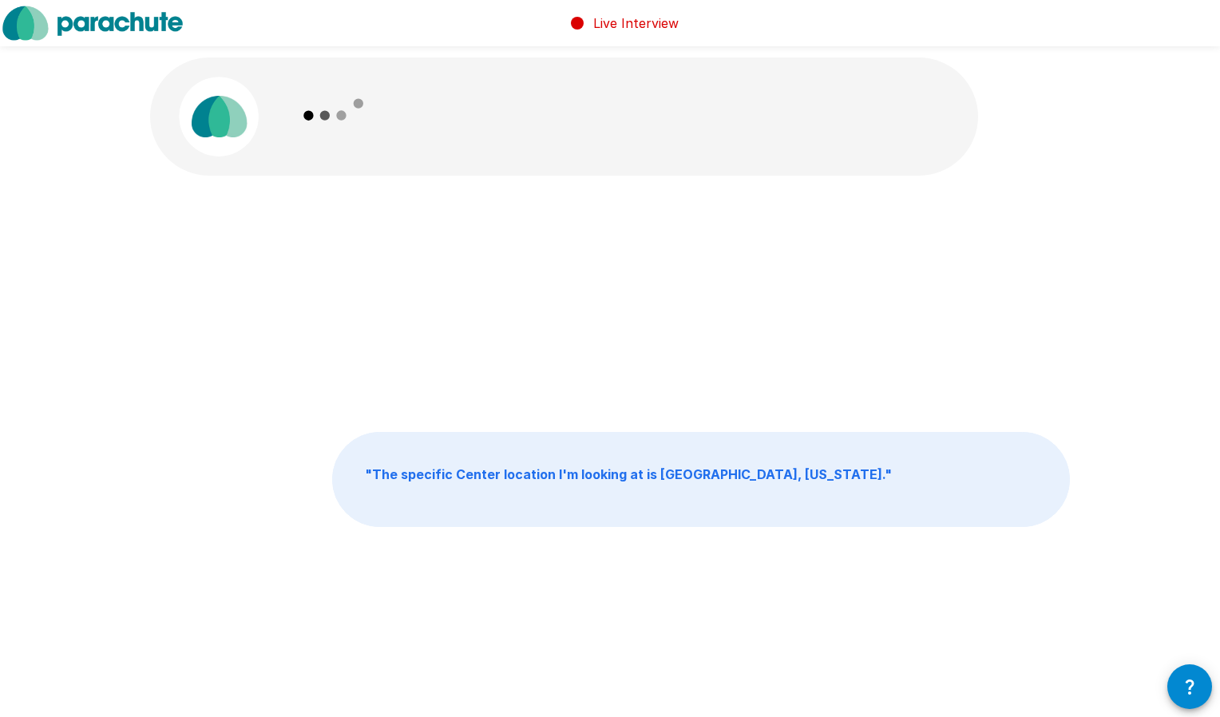
click at [1072, 332] on div "" The specific Center location I'm looking at is Salem Springs, Arkansas. " " T…" at bounding box center [610, 327] width 958 height 655
click at [640, 21] on p "Live Interview" at bounding box center [635, 23] width 85 height 19
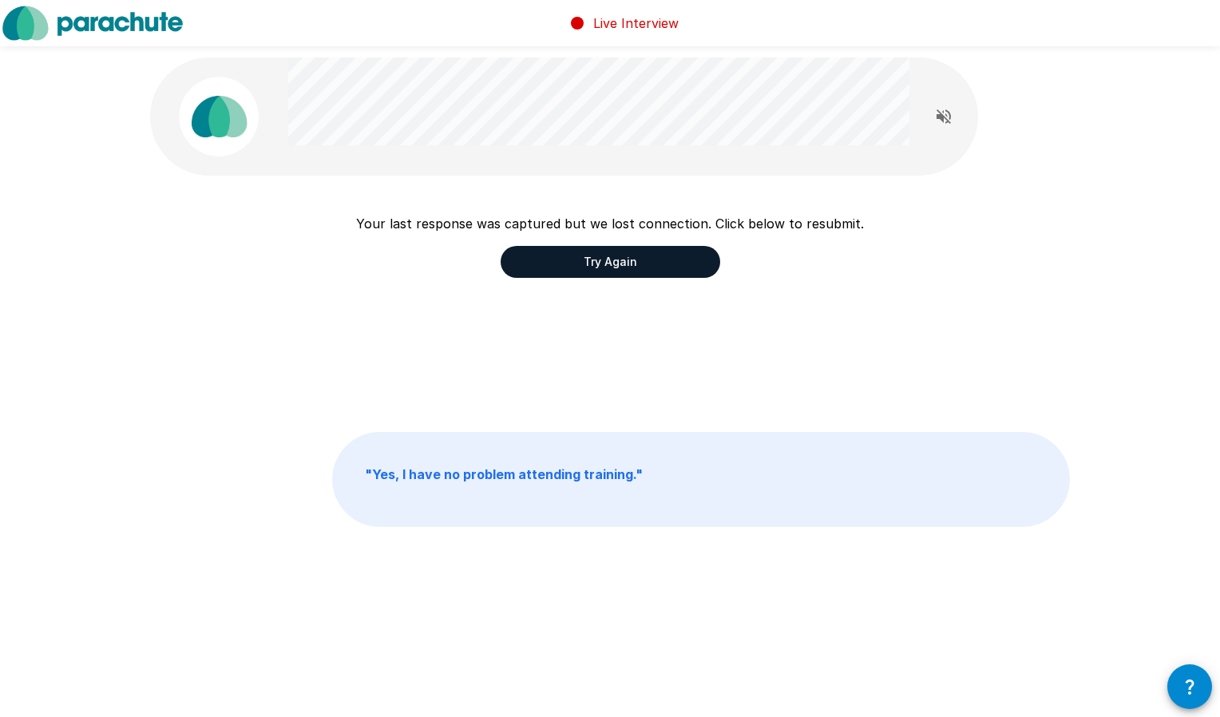
click at [645, 250] on button "Try Again" at bounding box center [611, 262] width 220 height 32
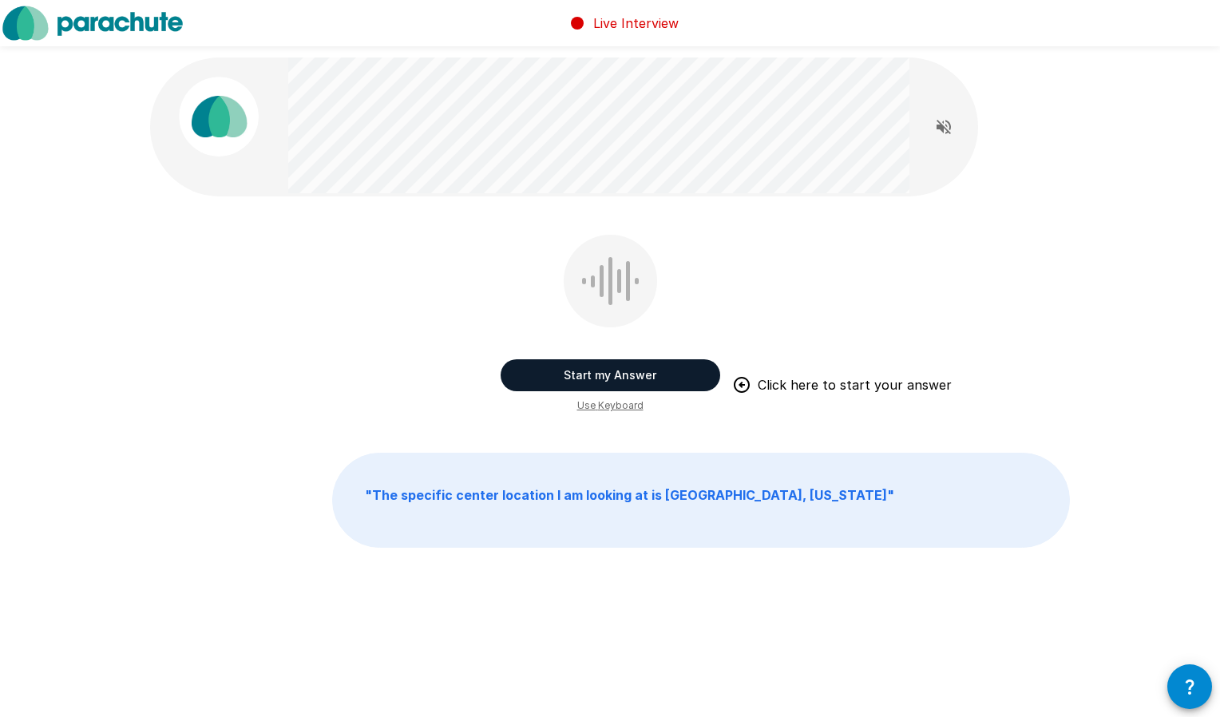
click at [640, 367] on button "Start my Answer" at bounding box center [611, 375] width 220 height 32
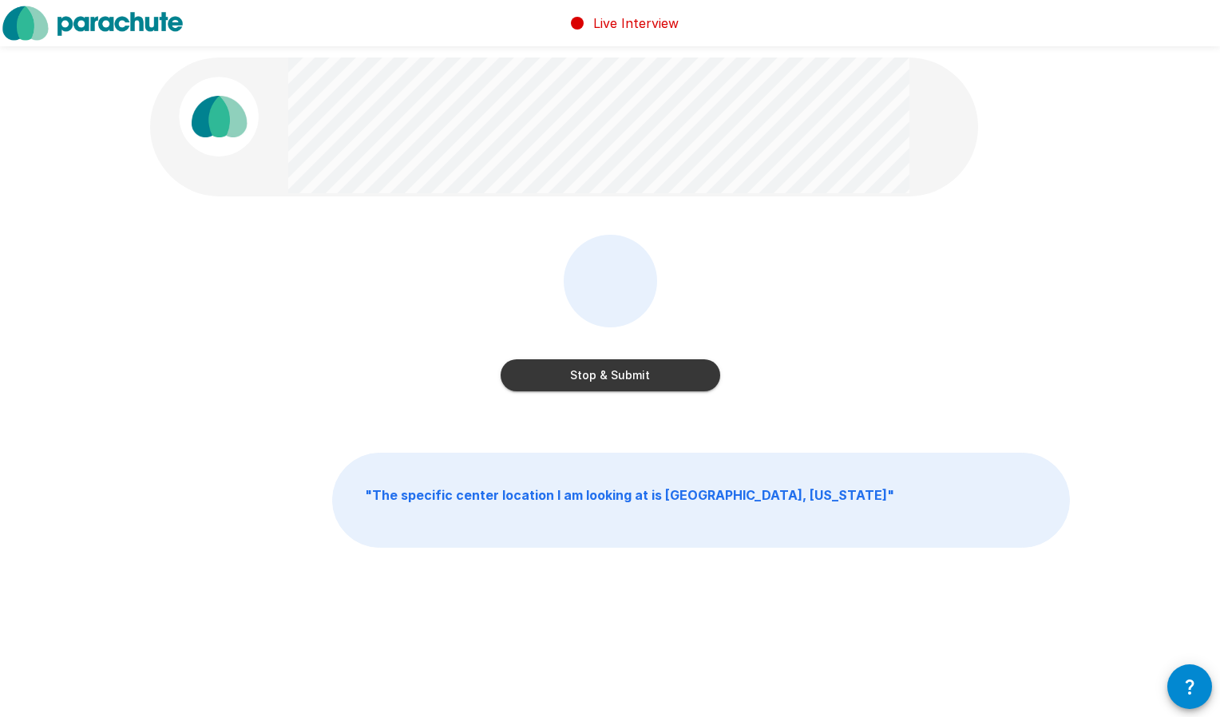
click at [600, 370] on button "Stop & Submit" at bounding box center [611, 375] width 220 height 32
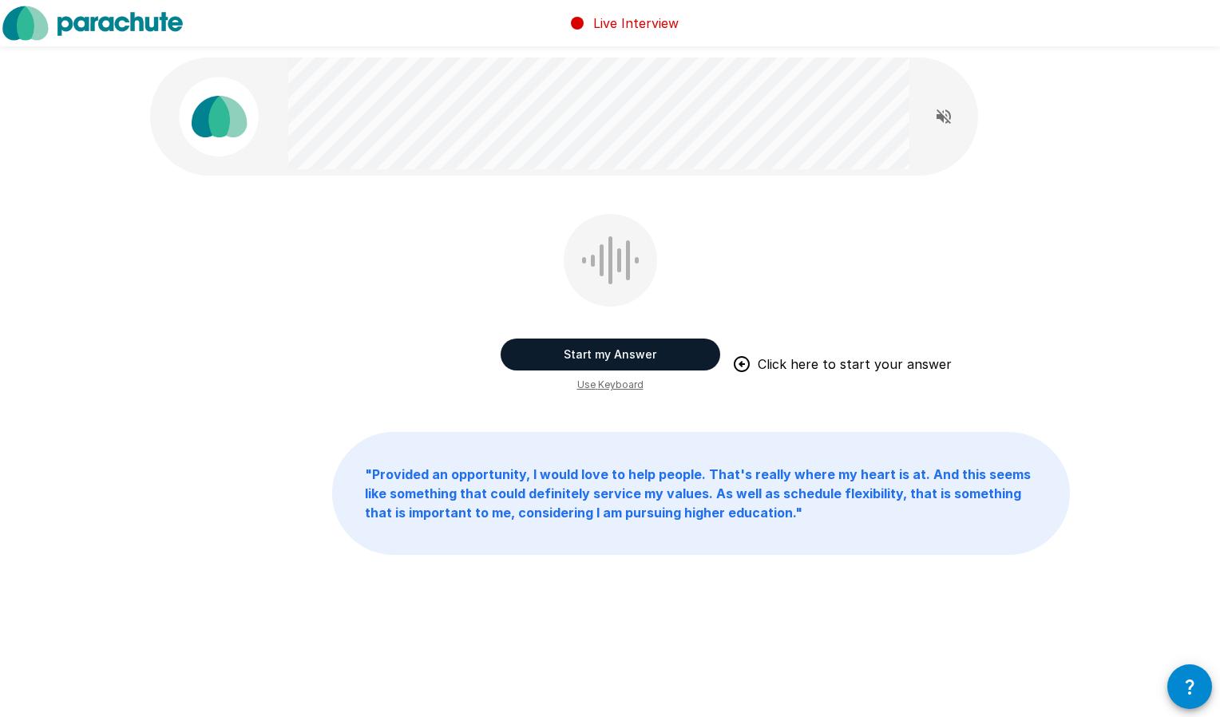
click at [673, 359] on button "Start my Answer" at bounding box center [611, 355] width 220 height 32
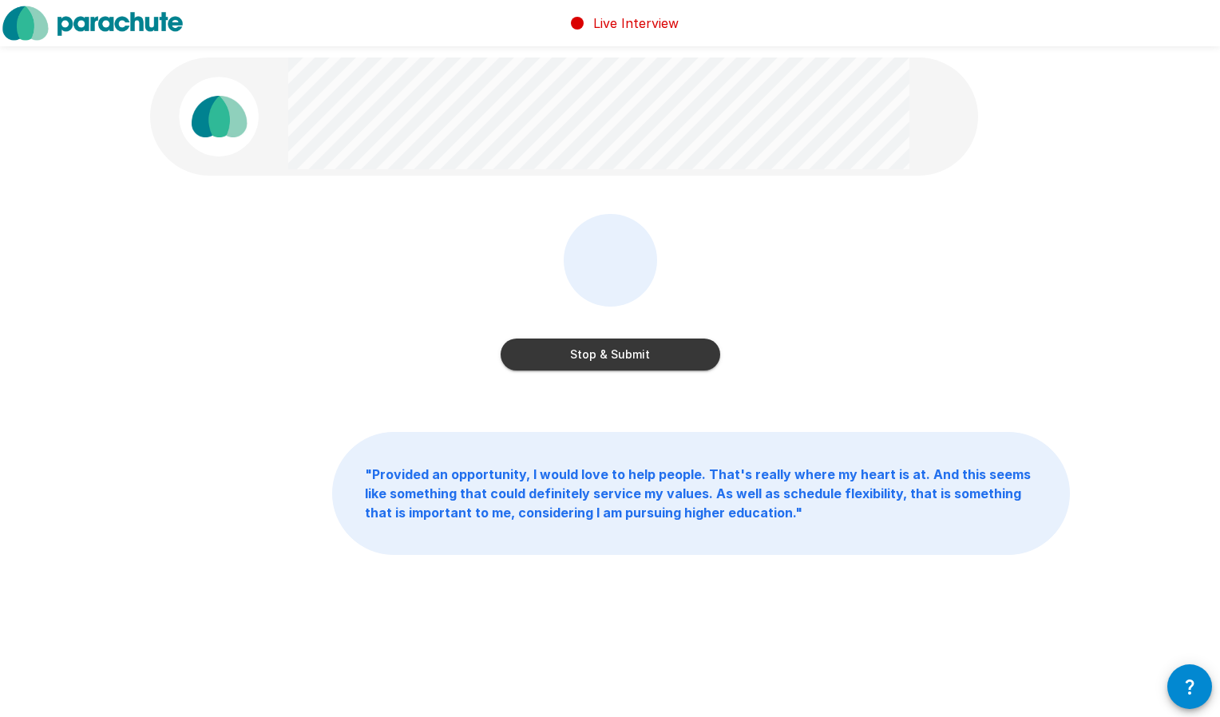
click at [652, 342] on button "Stop & Submit" at bounding box center [611, 355] width 220 height 32
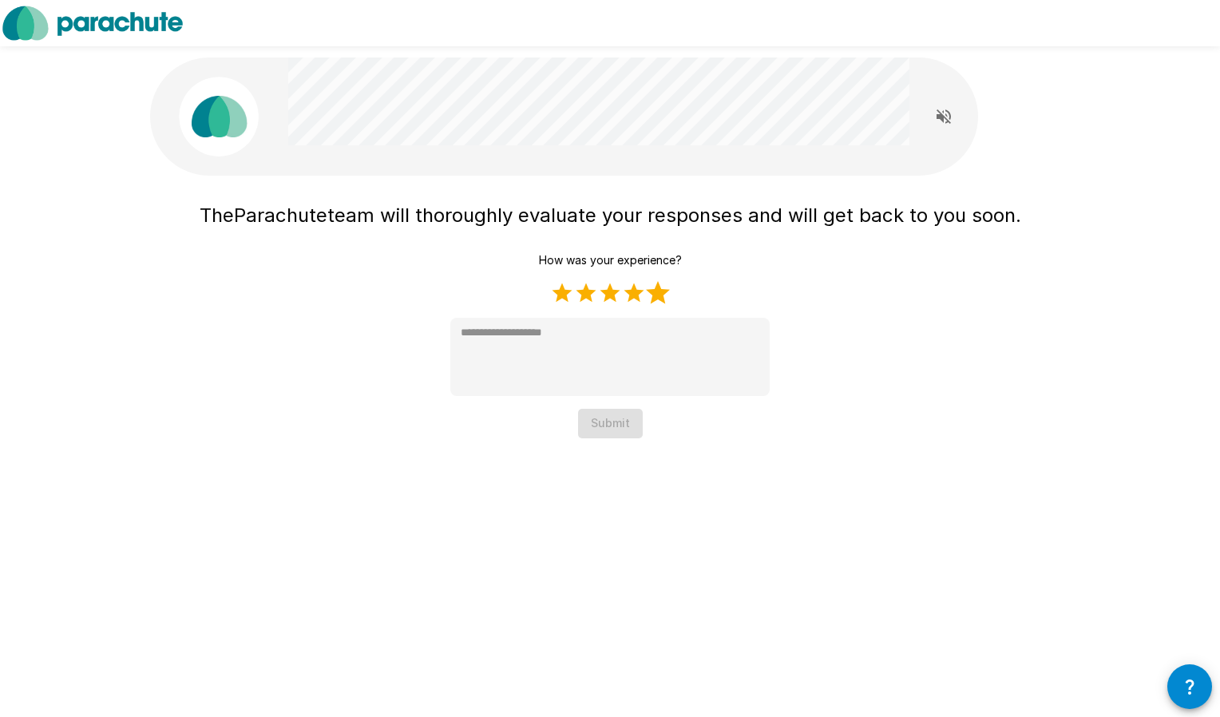
click at [656, 296] on label "5 Stars" at bounding box center [658, 293] width 24 height 24
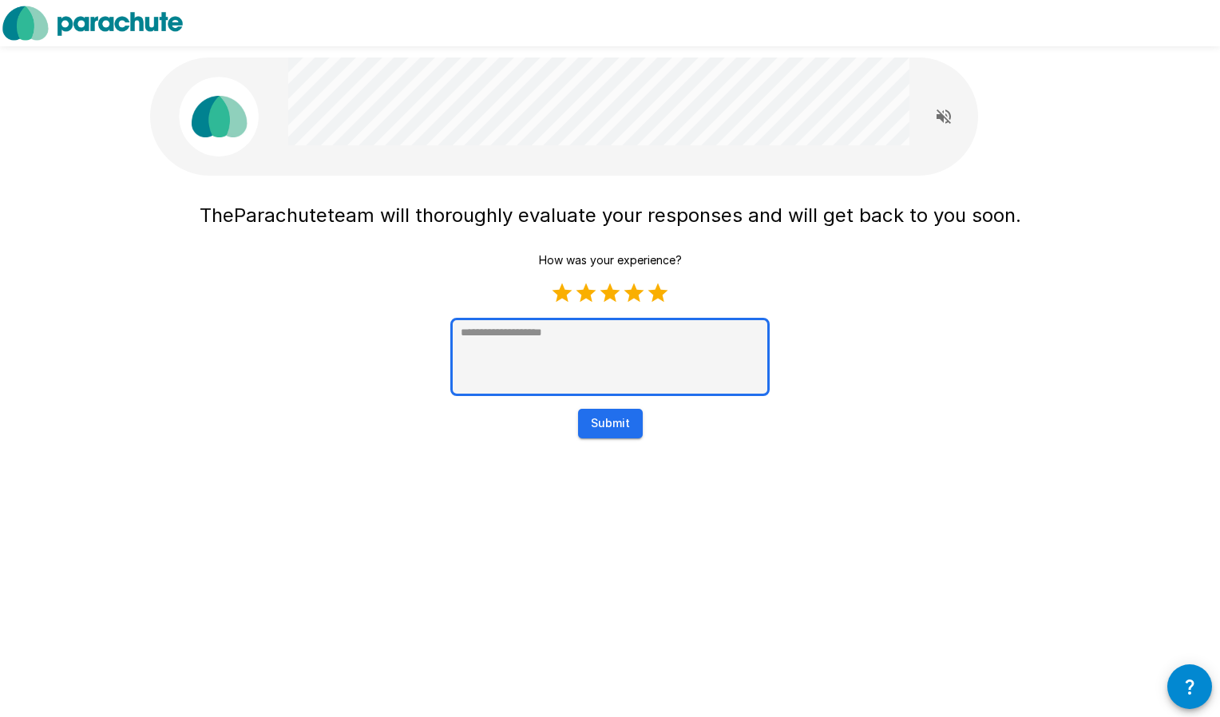
type textarea "*"
click at [628, 339] on textarea at bounding box center [609, 357] width 319 height 78
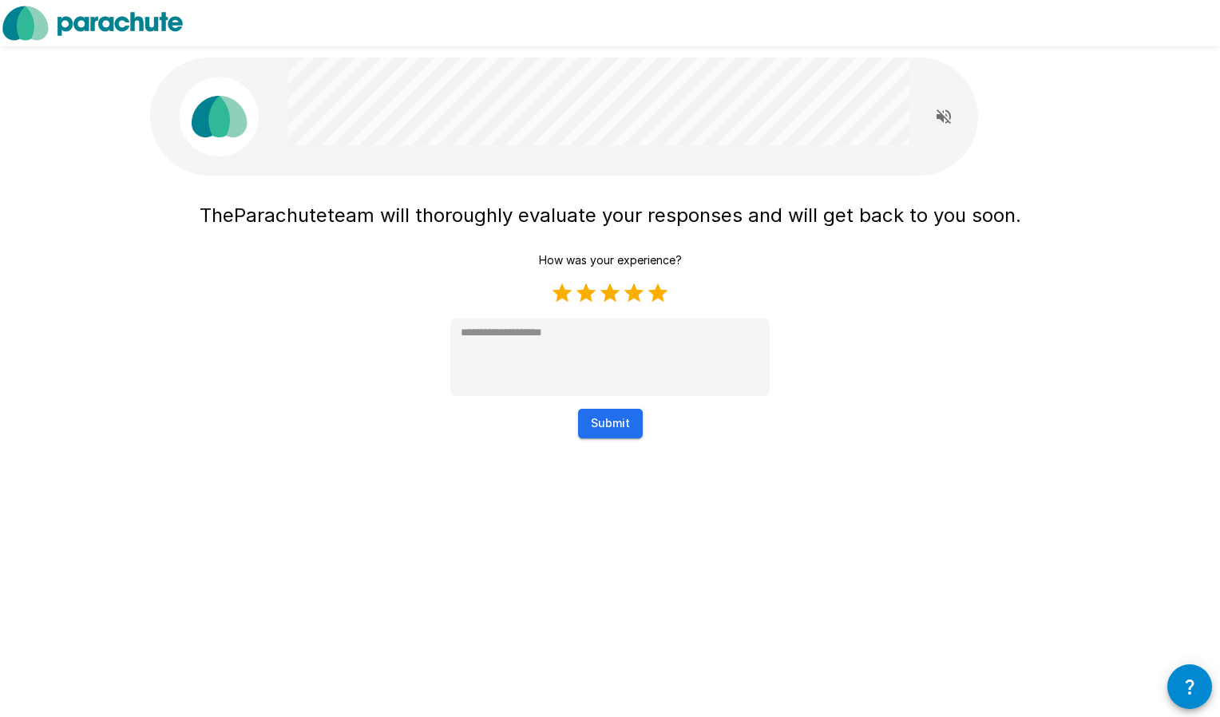
click at [615, 426] on button "Submit" at bounding box center [610, 424] width 65 height 30
